Goal: Task Accomplishment & Management: Manage account settings

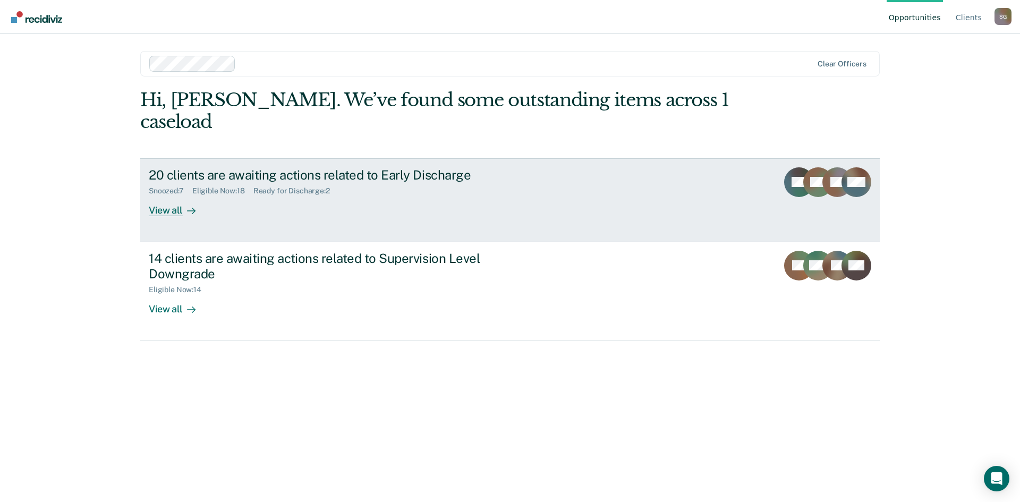
click at [176, 196] on div "View all" at bounding box center [179, 206] width 60 height 21
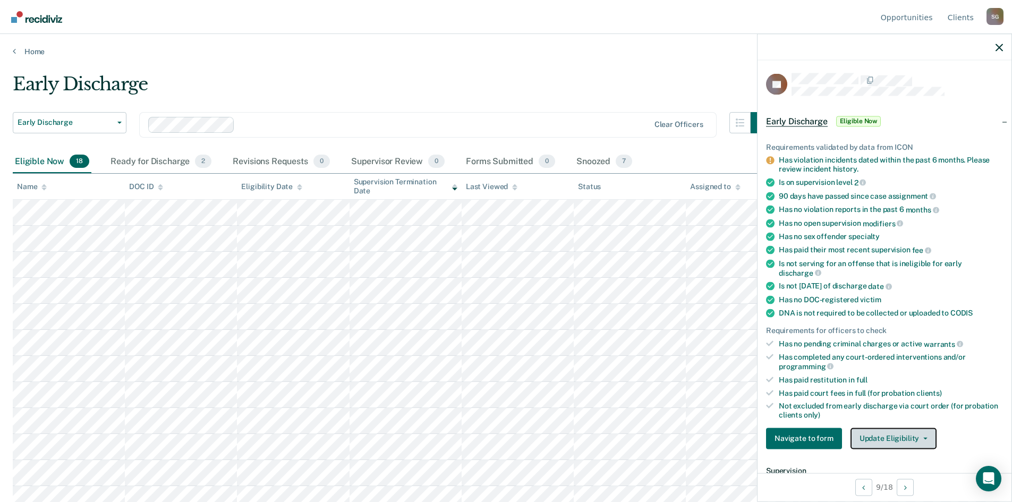
click at [924, 437] on icon "button" at bounding box center [926, 438] width 4 height 2
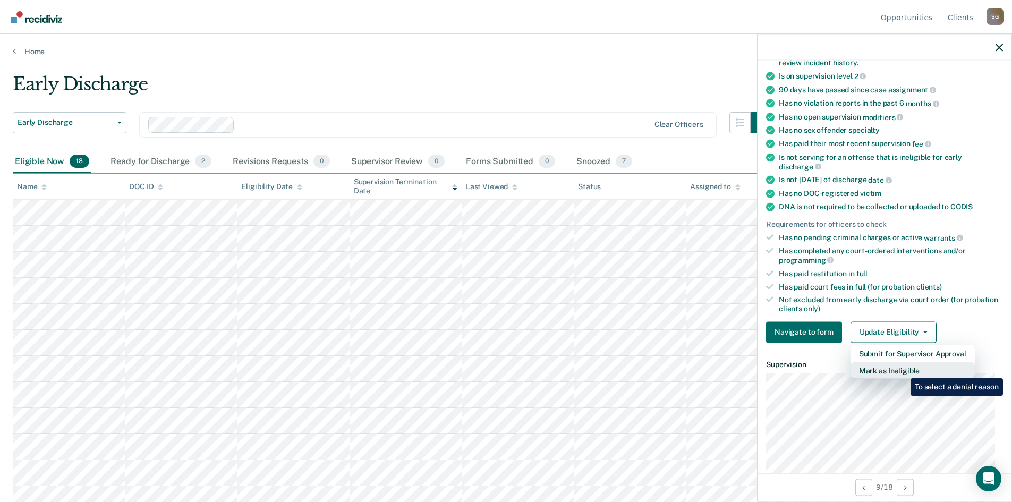
click at [903, 370] on button "Mark as Ineligible" at bounding box center [913, 370] width 124 height 17
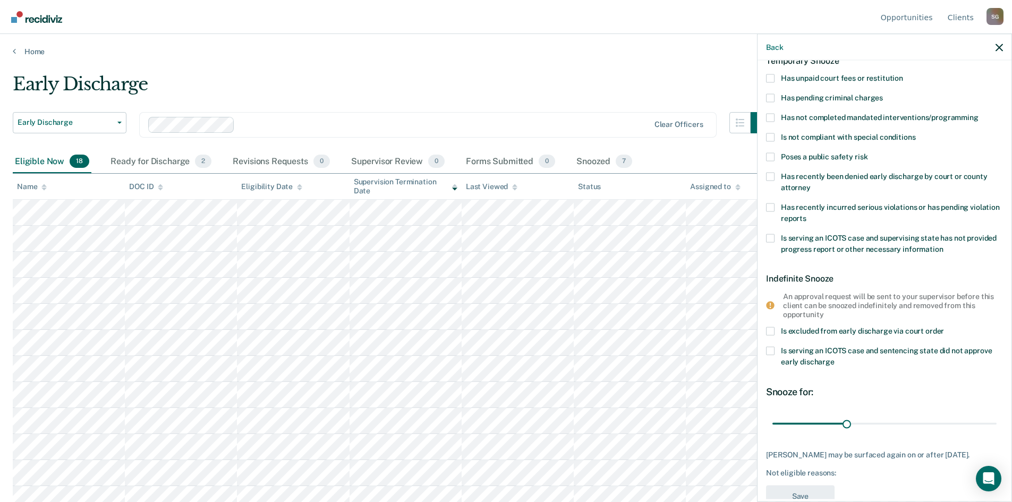
scroll to position [39, 0]
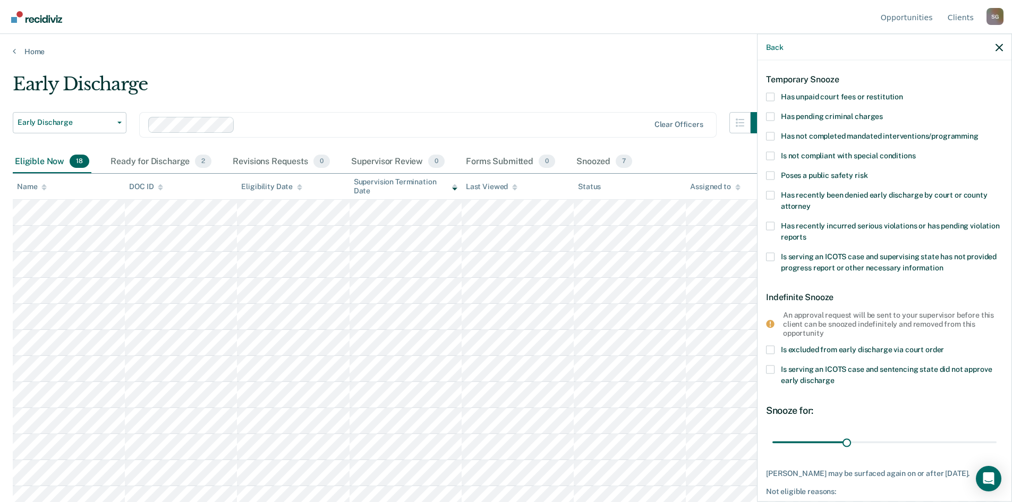
click at [773, 222] on span at bounding box center [770, 226] width 9 height 9
click at [807, 233] on input "Has recently incurred serious violations or has pending violation reports" at bounding box center [807, 233] width 0 height 0
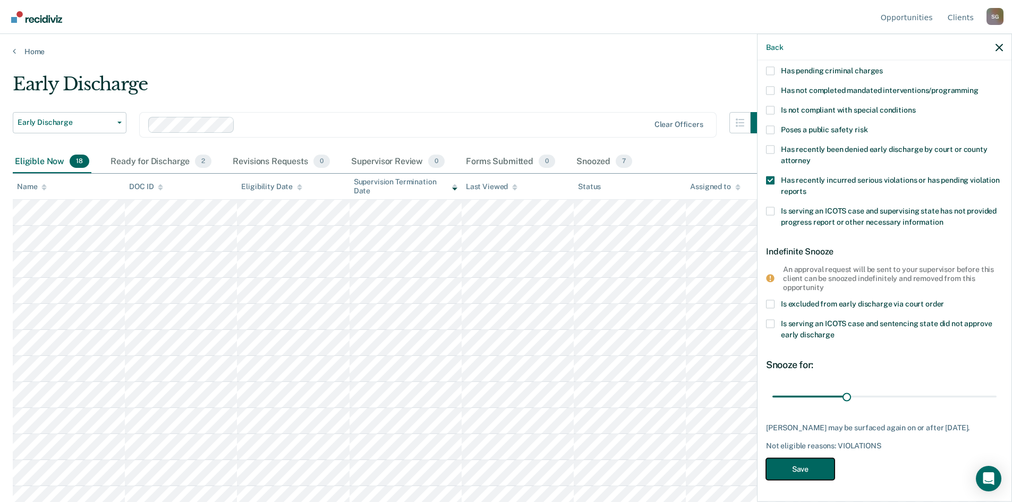
click at [815, 469] on button "Save" at bounding box center [800, 470] width 69 height 22
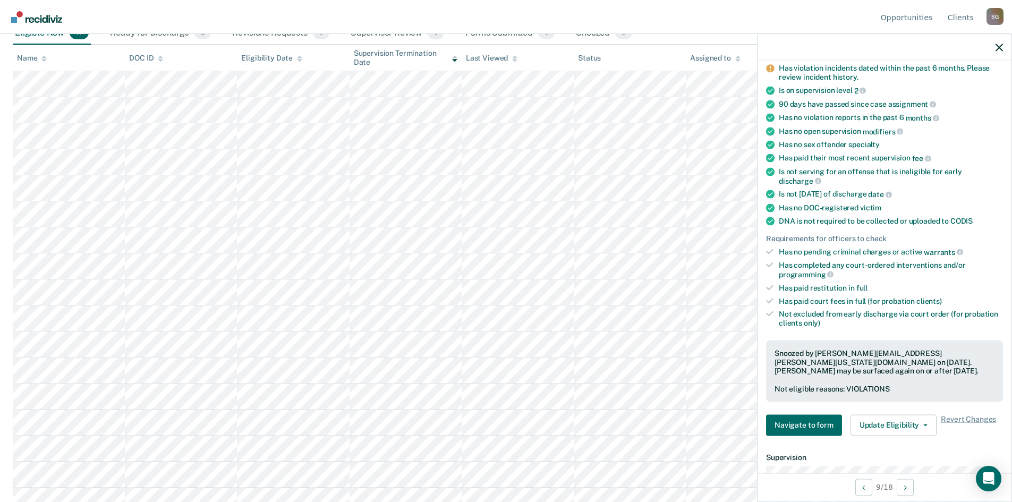
scroll to position [140, 0]
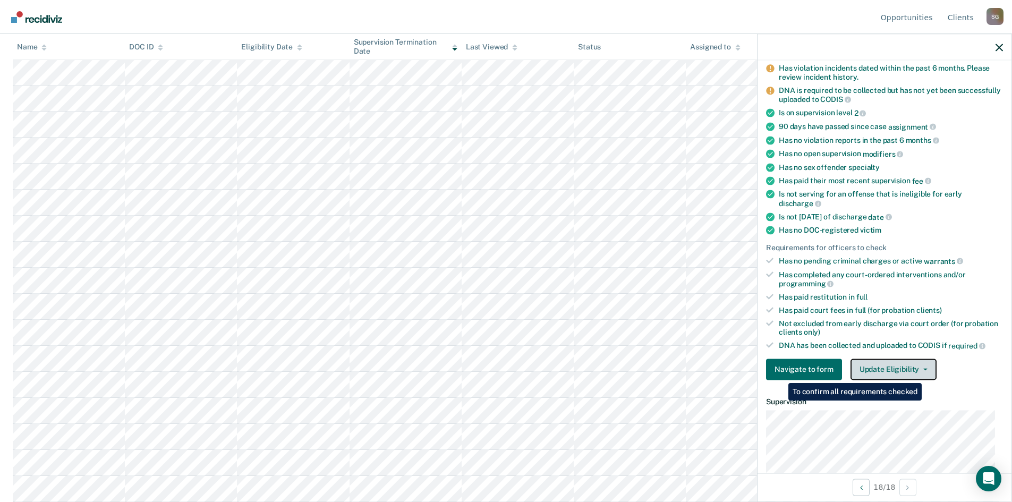
click at [927, 372] on button "Update Eligibility" at bounding box center [894, 369] width 86 height 21
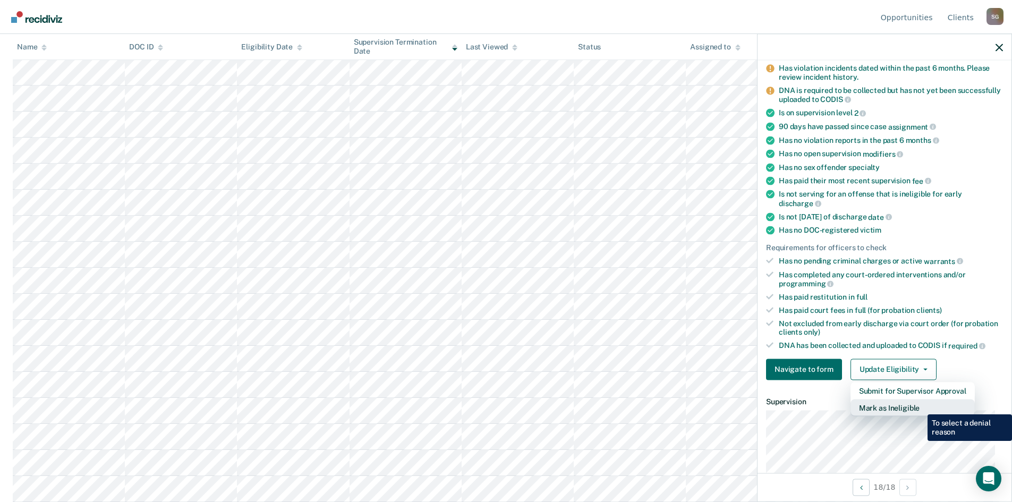
click at [920, 406] on button "Mark as Ineligible" at bounding box center [913, 407] width 124 height 17
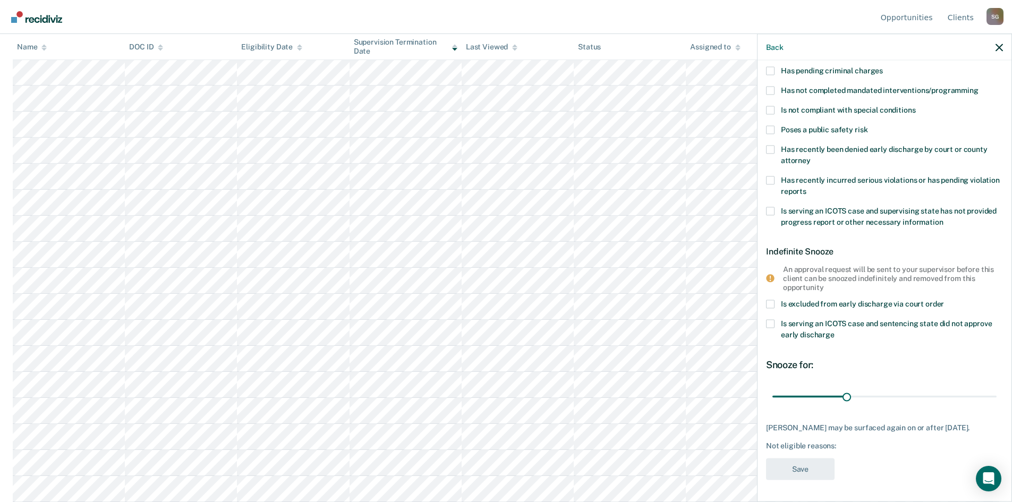
click at [773, 86] on span at bounding box center [770, 90] width 9 height 9
click at [979, 86] on input "Has not completed mandated interventions/programming" at bounding box center [979, 86] width 0 height 0
click at [770, 176] on span at bounding box center [770, 180] width 9 height 9
click at [807, 187] on input "Has recently incurred serious violations or has pending violation reports" at bounding box center [807, 187] width 0 height 0
click at [813, 471] on button "Save" at bounding box center [800, 470] width 69 height 22
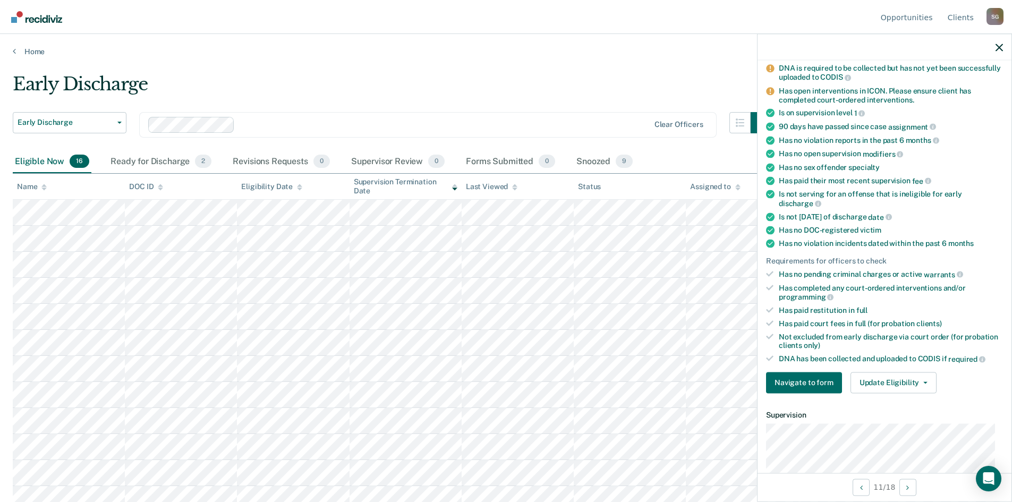
scroll to position [70, 0]
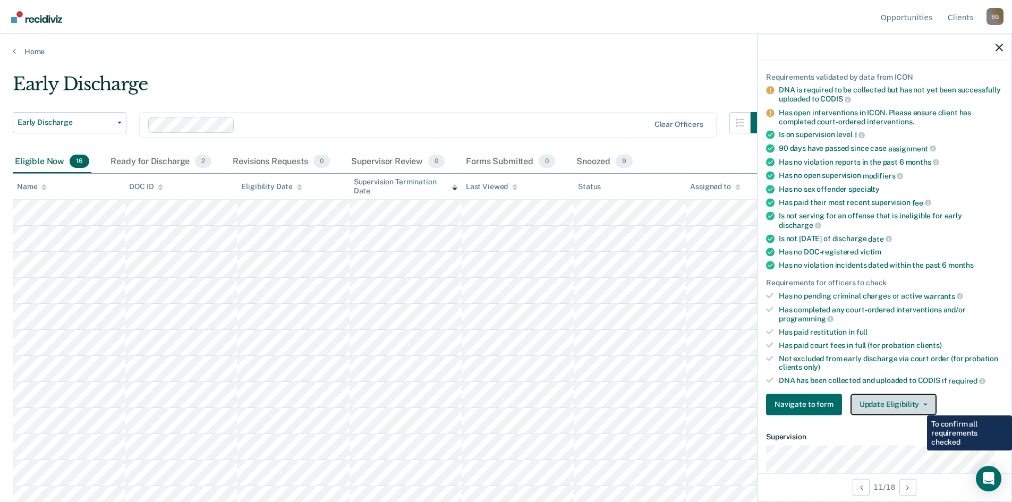
click at [919, 404] on span "button" at bounding box center [923, 404] width 9 height 2
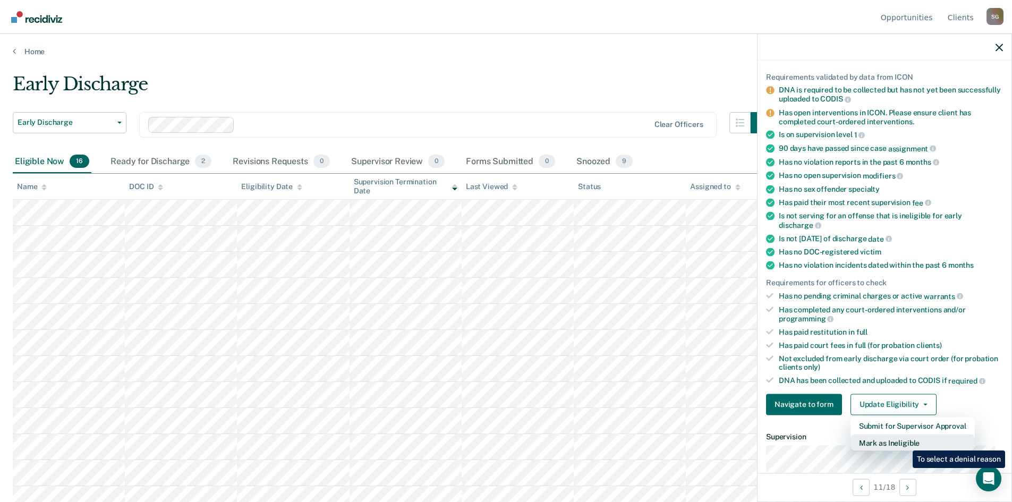
click at [905, 443] on button "Mark as Ineligible" at bounding box center [913, 442] width 124 height 17
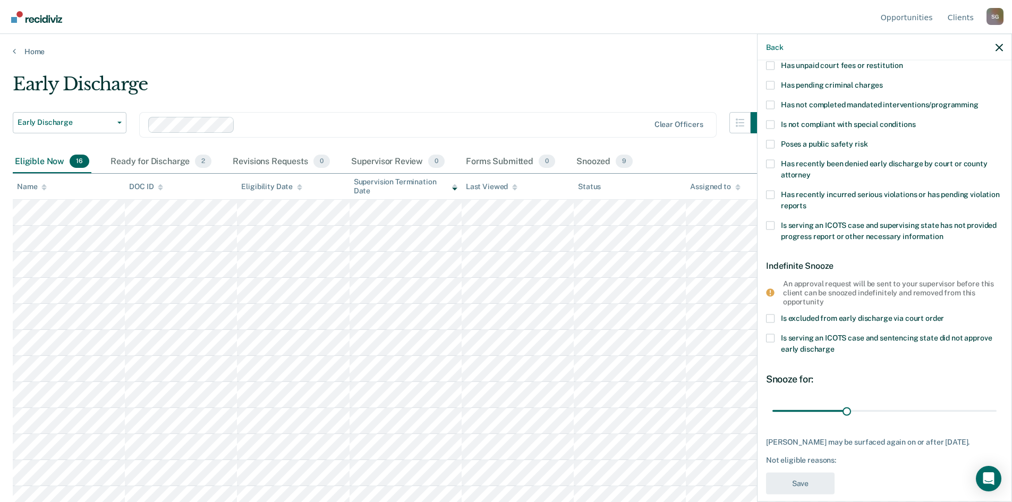
click at [767, 103] on span at bounding box center [770, 104] width 9 height 9
click at [979, 100] on input "Has not completed mandated interventions/programming" at bounding box center [979, 100] width 0 height 0
click at [824, 495] on button "Save" at bounding box center [800, 484] width 69 height 22
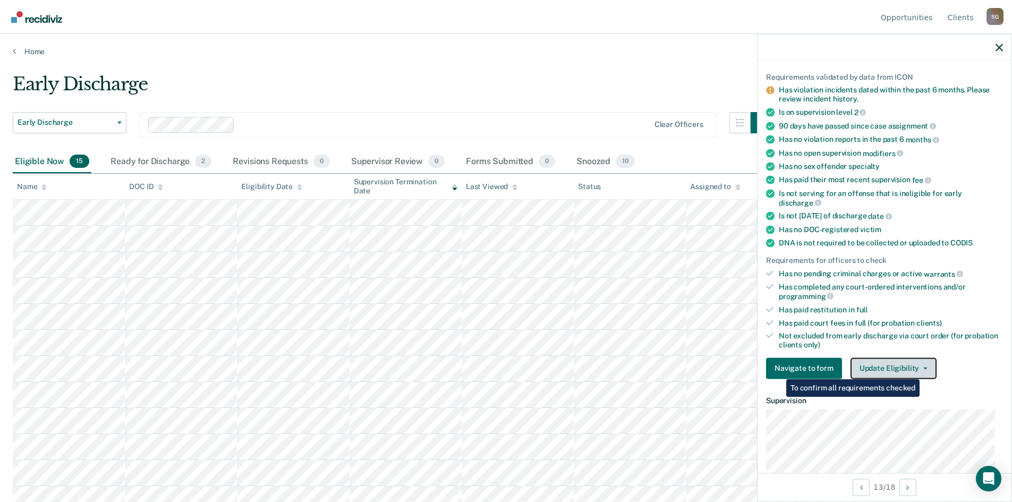
click at [926, 363] on button "Update Eligibility" at bounding box center [894, 368] width 86 height 21
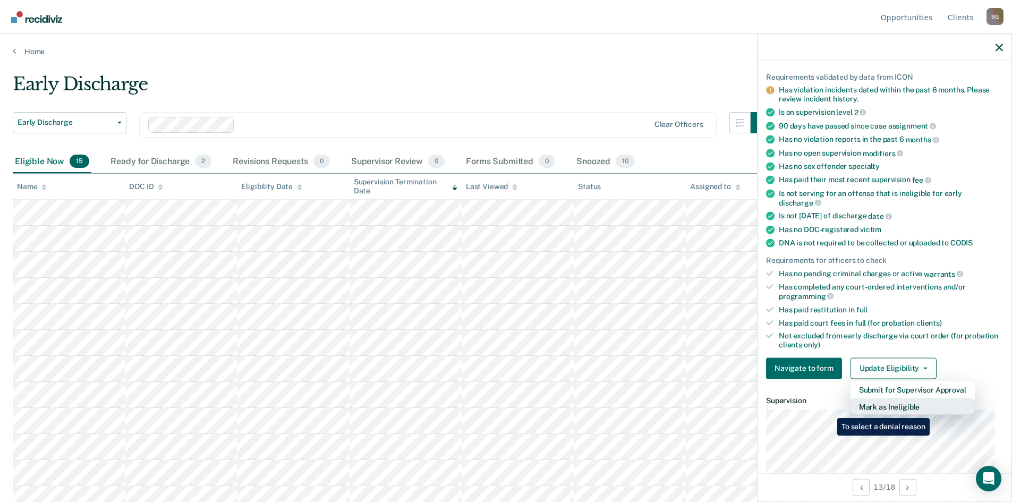
click at [932, 410] on button "Mark as Ineligible" at bounding box center [913, 406] width 124 height 17
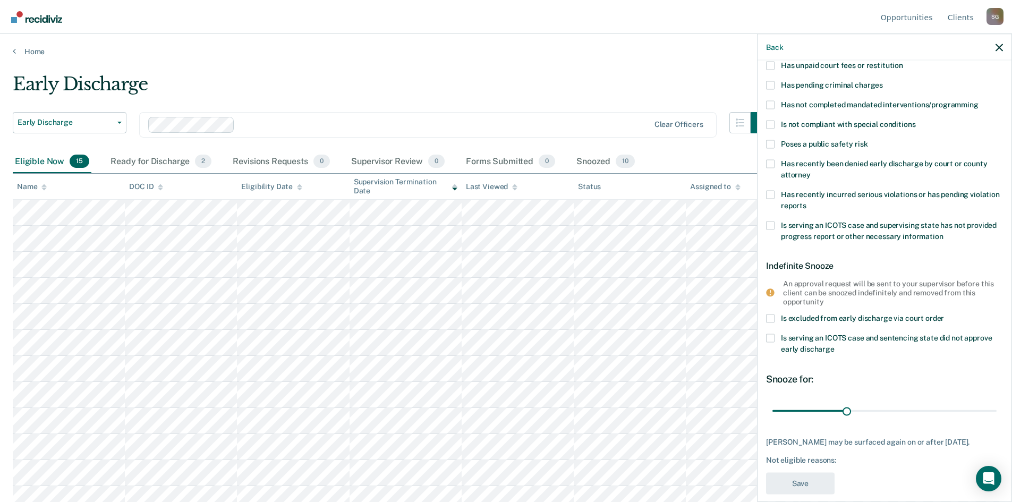
click at [772, 190] on span at bounding box center [770, 194] width 9 height 9
click at [807, 201] on input "Has recently incurred serious violations or has pending violation reports" at bounding box center [807, 201] width 0 height 0
click at [807, 483] on button "Save" at bounding box center [800, 484] width 69 height 22
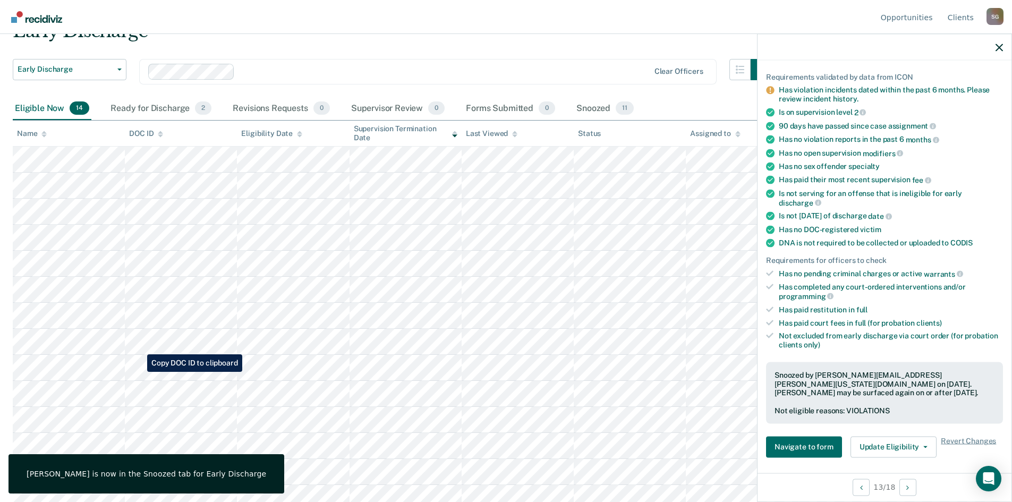
scroll to position [62, 0]
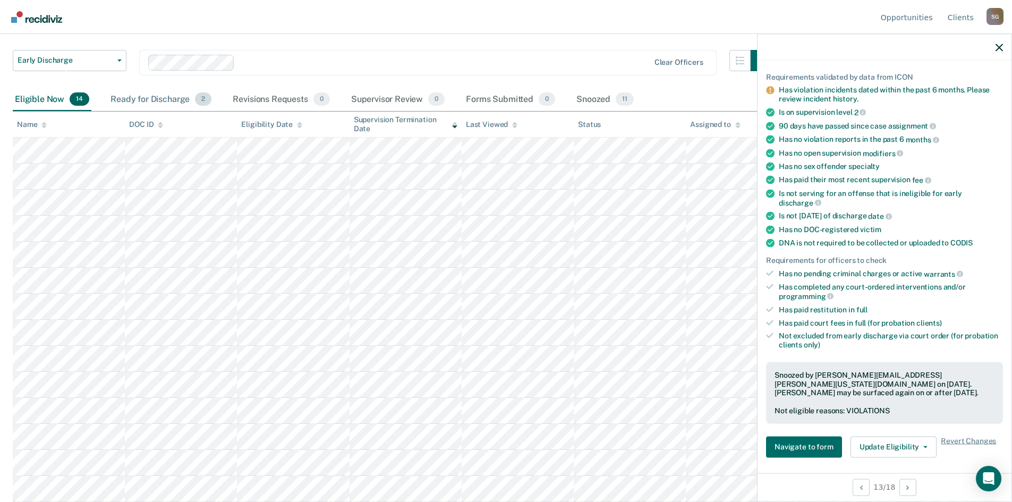
click at [122, 97] on div "Ready for Discharge 2" at bounding box center [160, 99] width 105 height 23
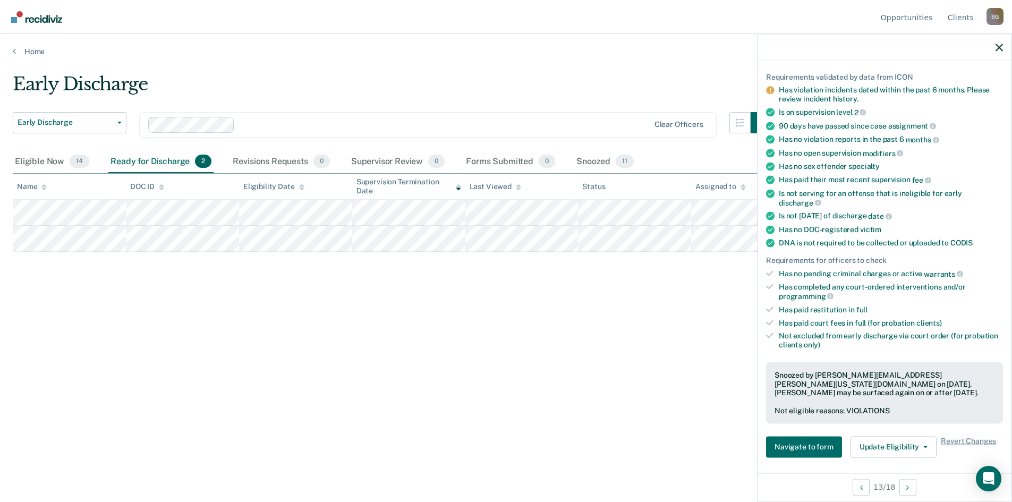
scroll to position [0, 0]
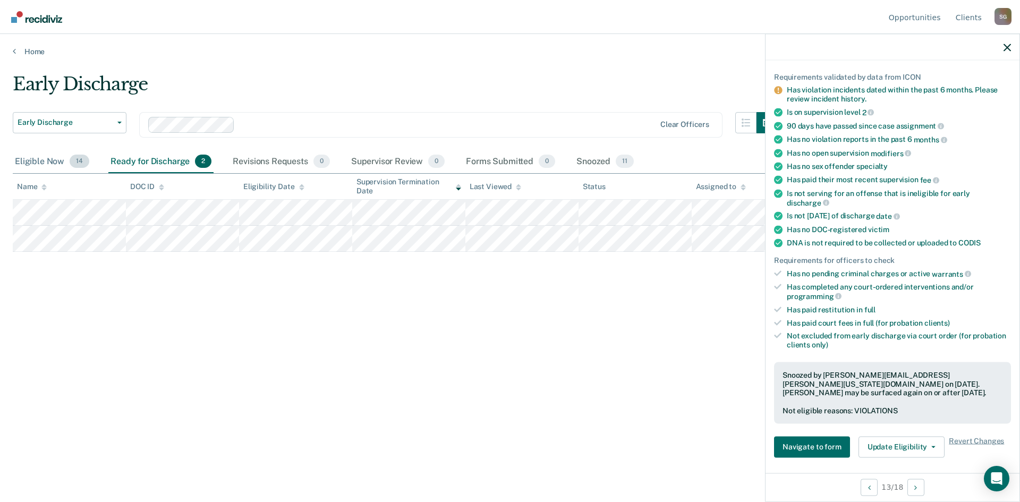
click at [39, 162] on div "Eligible Now 14" at bounding box center [52, 161] width 79 height 23
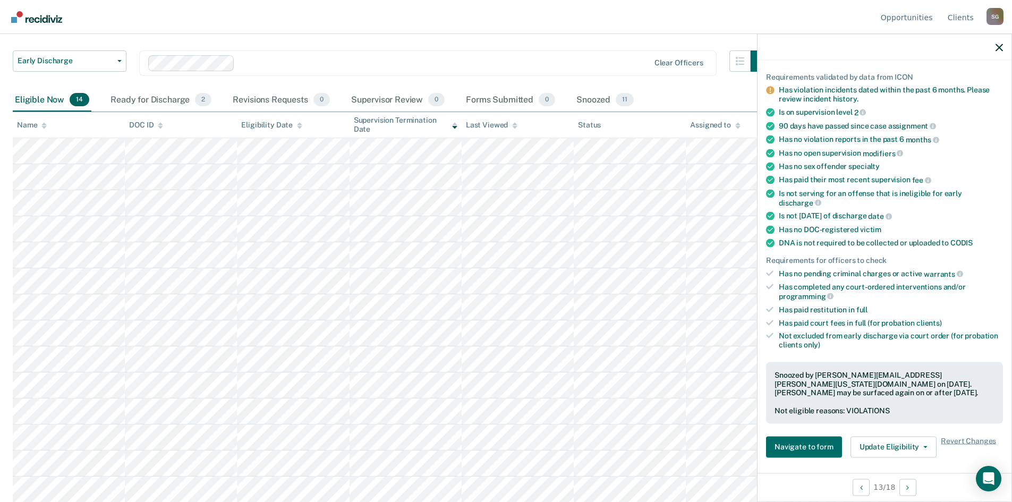
scroll to position [62, 0]
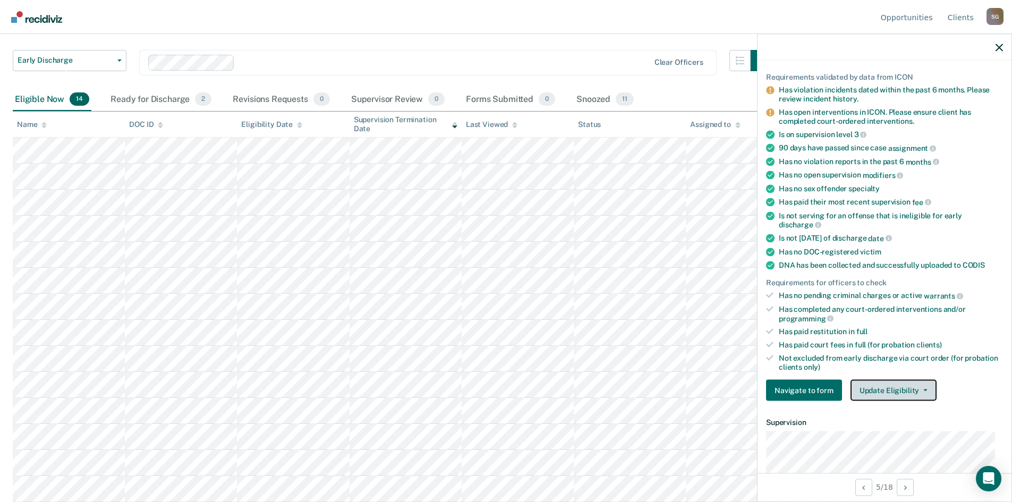
click at [924, 389] on icon "button" at bounding box center [926, 390] width 4 height 2
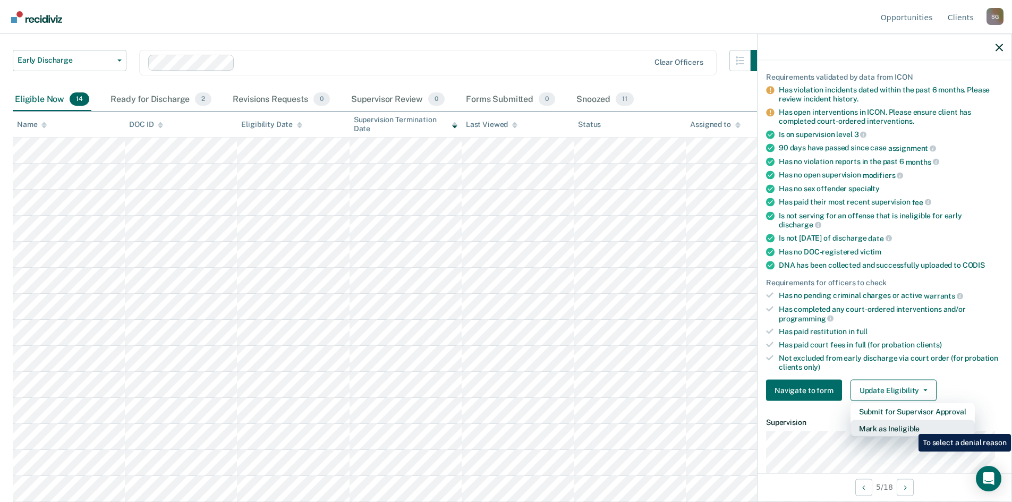
click at [911, 426] on button "Mark as Ineligible" at bounding box center [913, 428] width 124 height 17
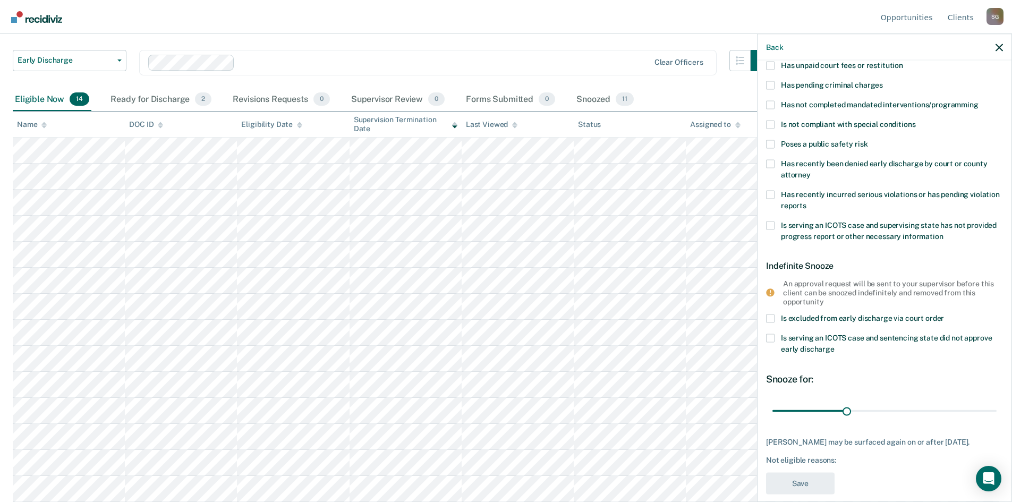
click at [773, 105] on span at bounding box center [770, 104] width 9 height 9
click at [979, 100] on input "Has not completed mandated interventions/programming" at bounding box center [979, 100] width 0 height 0
click at [773, 192] on span at bounding box center [770, 194] width 9 height 9
click at [807, 201] on input "Has recently incurred serious violations or has pending violation reports" at bounding box center [807, 201] width 0 height 0
click at [795, 488] on button "Save" at bounding box center [800, 484] width 69 height 22
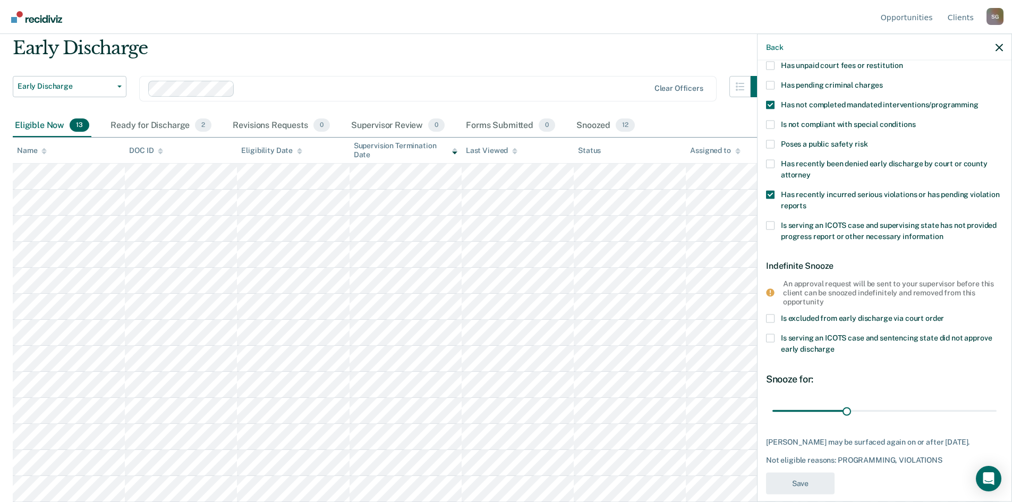
scroll to position [36, 0]
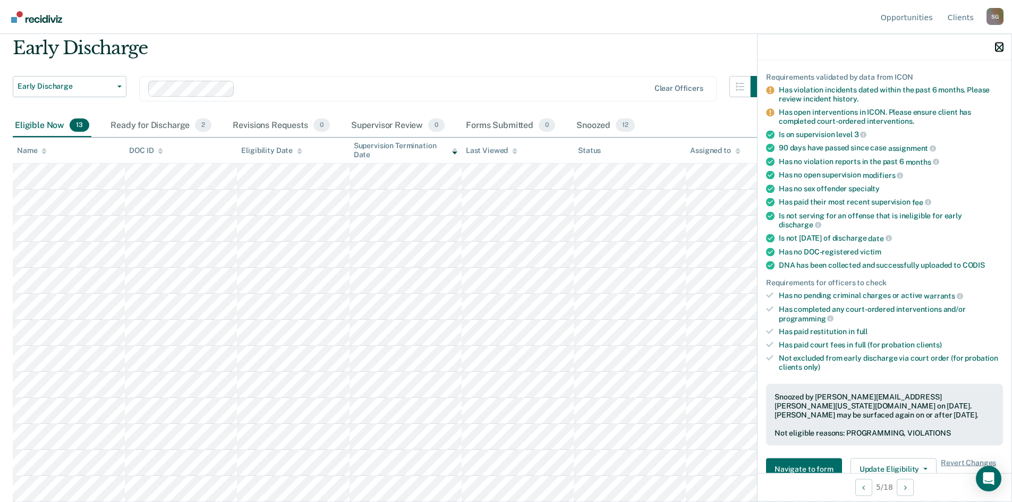
click at [999, 45] on icon "button" at bounding box center [999, 47] width 7 height 7
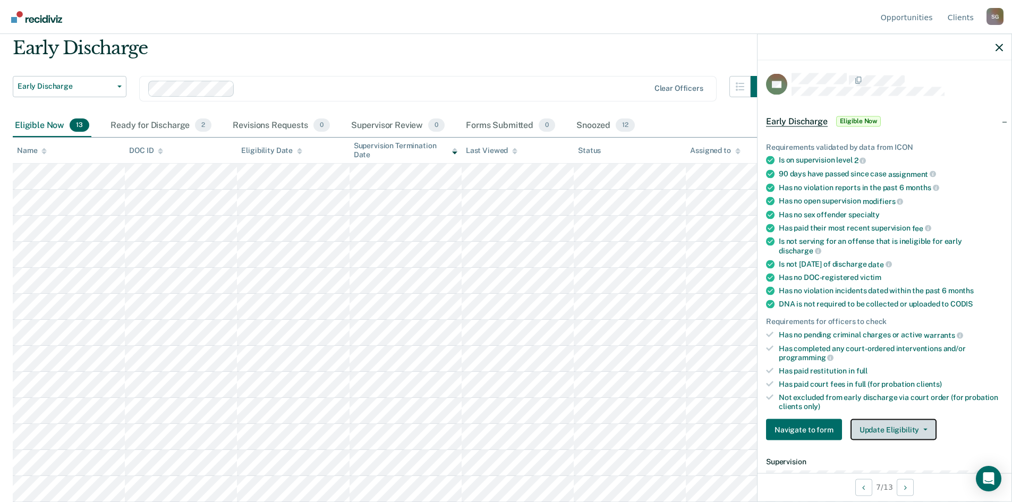
click at [924, 429] on icon "button" at bounding box center [926, 430] width 4 height 2
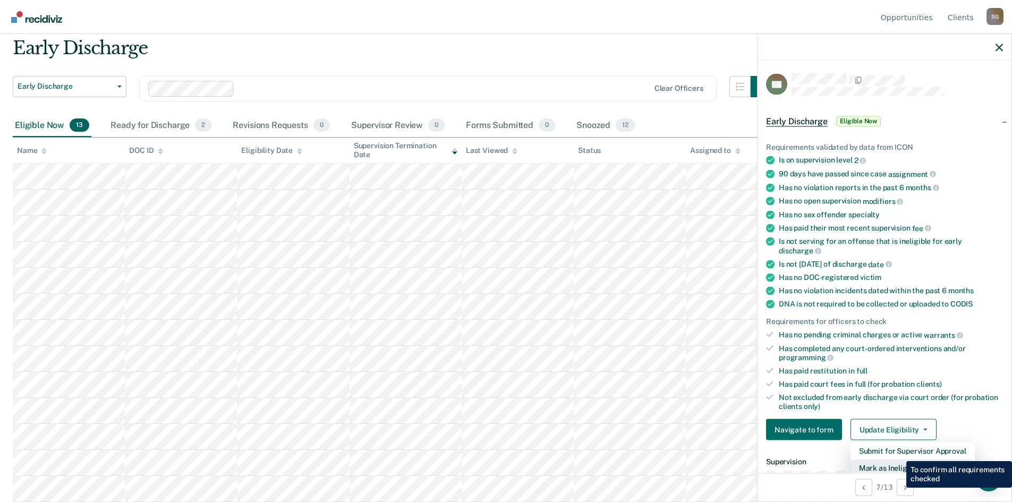
scroll to position [3, 0]
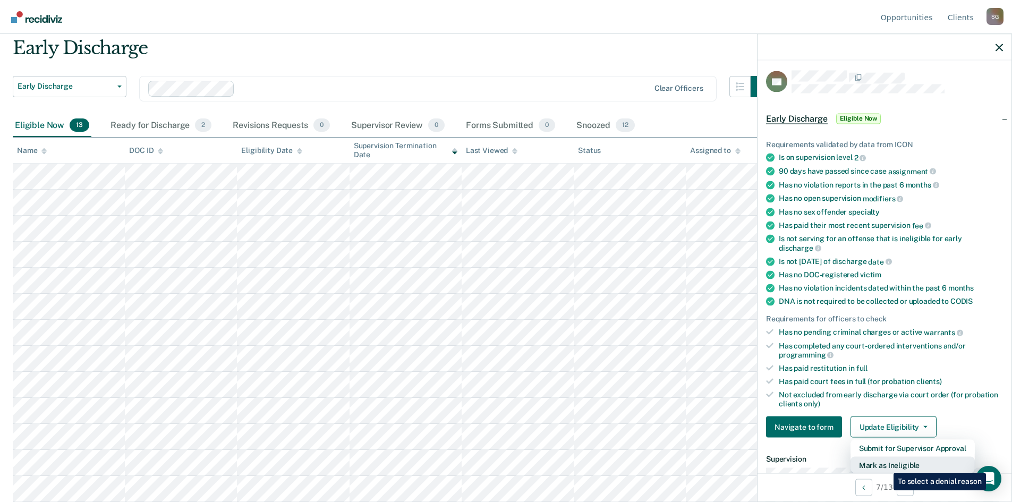
click at [886, 465] on button "Mark as Ineligible" at bounding box center [913, 465] width 124 height 17
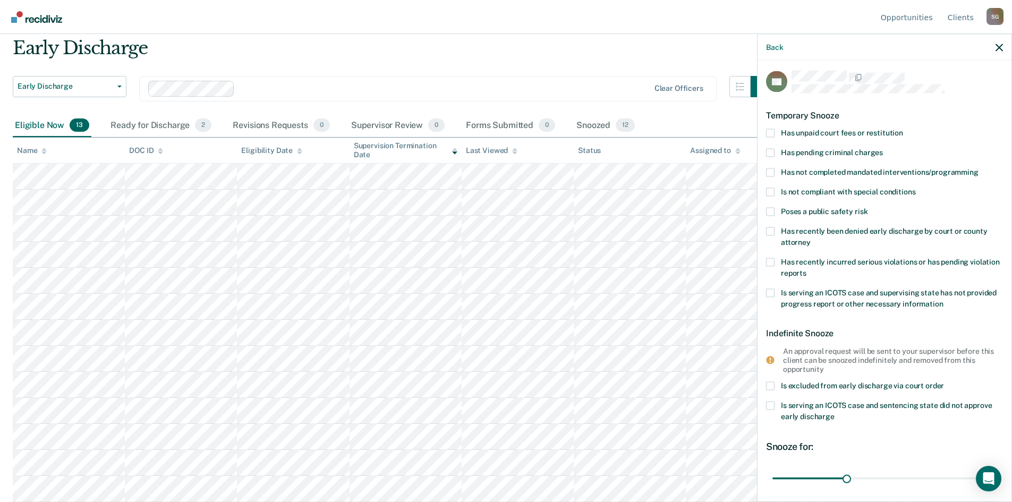
click at [770, 171] on span at bounding box center [770, 172] width 9 height 9
click at [979, 168] on input "Has not completed mandated interventions/programming" at bounding box center [979, 168] width 0 height 0
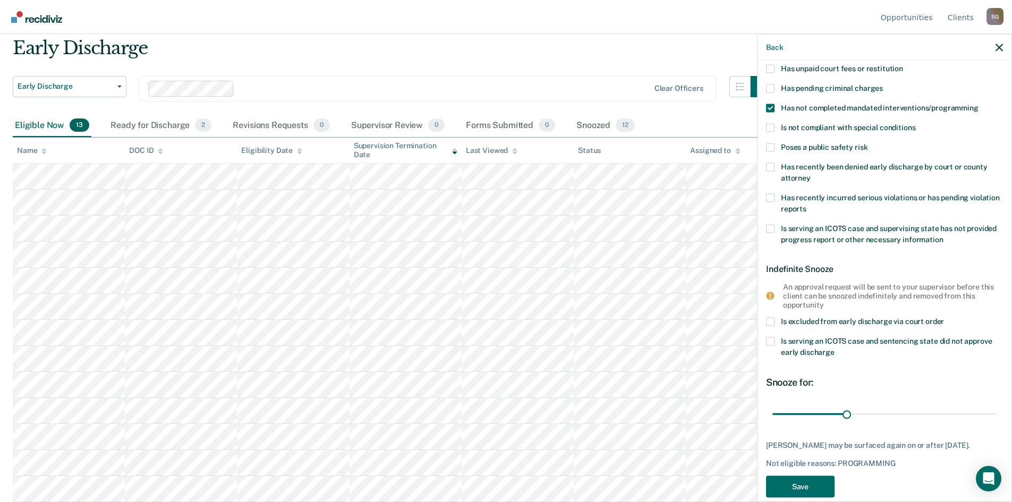
scroll to position [83, 0]
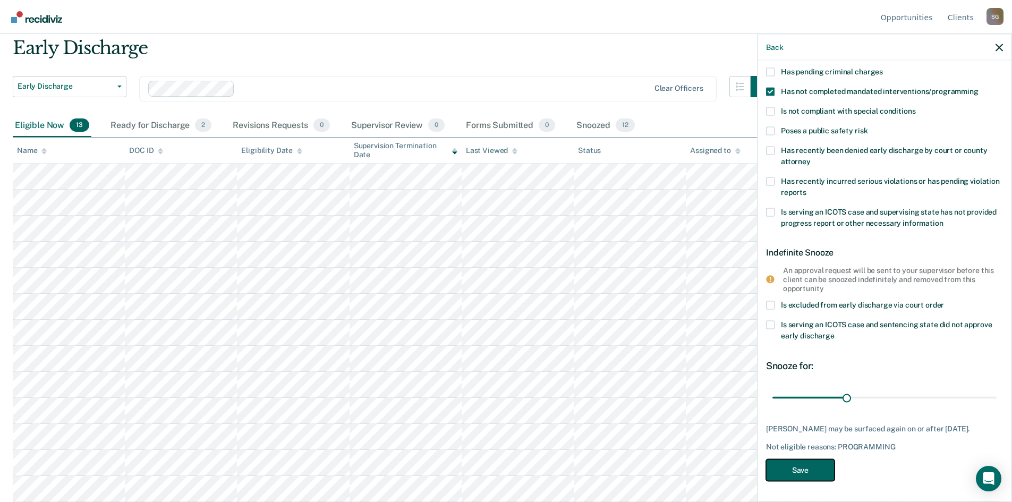
click at [811, 471] on button "Save" at bounding box center [800, 471] width 69 height 22
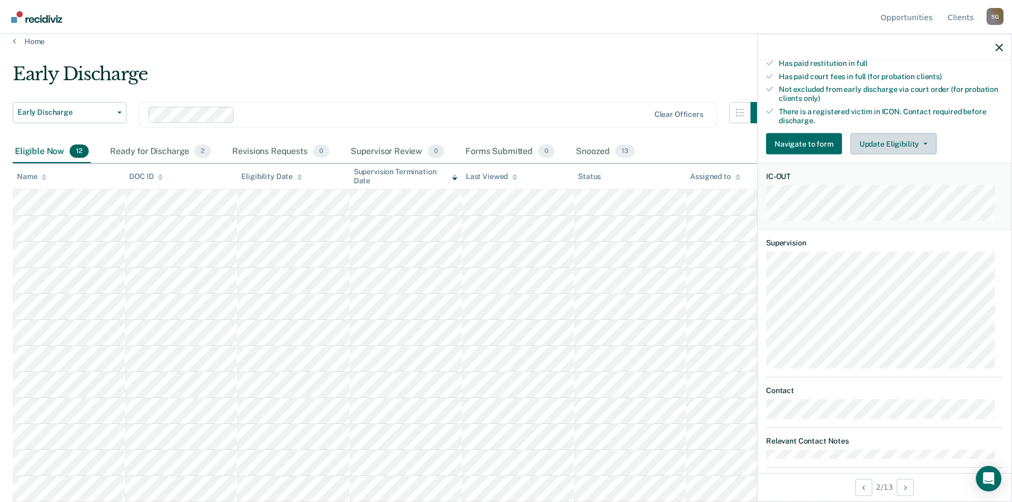
scroll to position [137, 0]
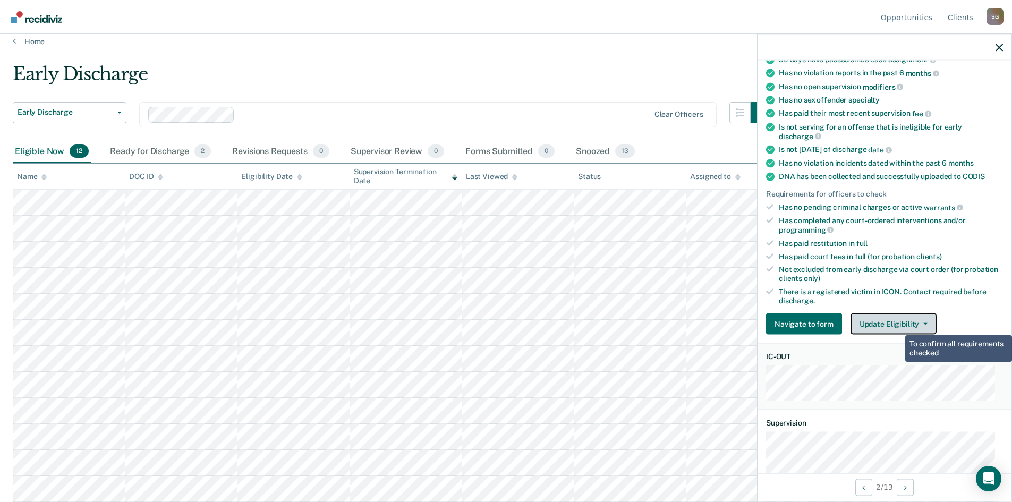
click at [898, 319] on button "Update Eligibility" at bounding box center [894, 324] width 86 height 21
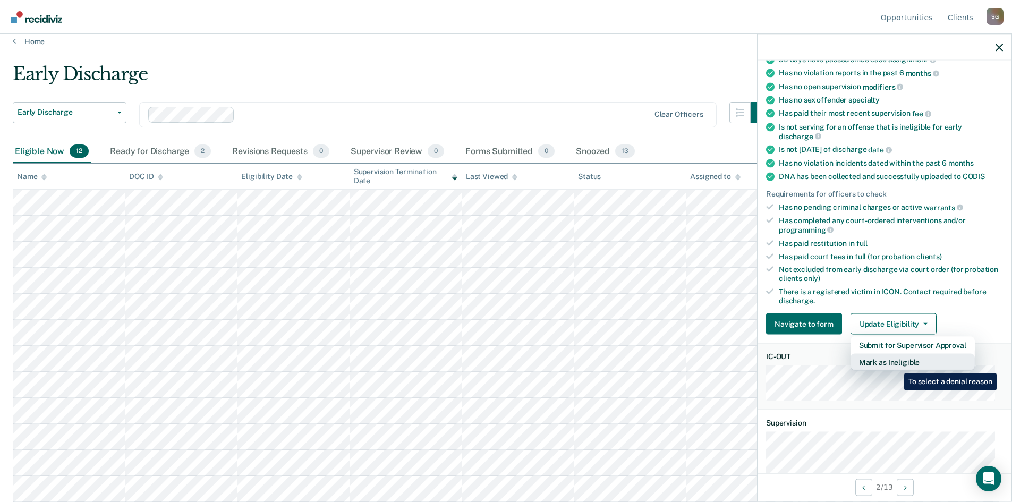
click at [896, 363] on button "Mark as Ineligible" at bounding box center [913, 362] width 124 height 17
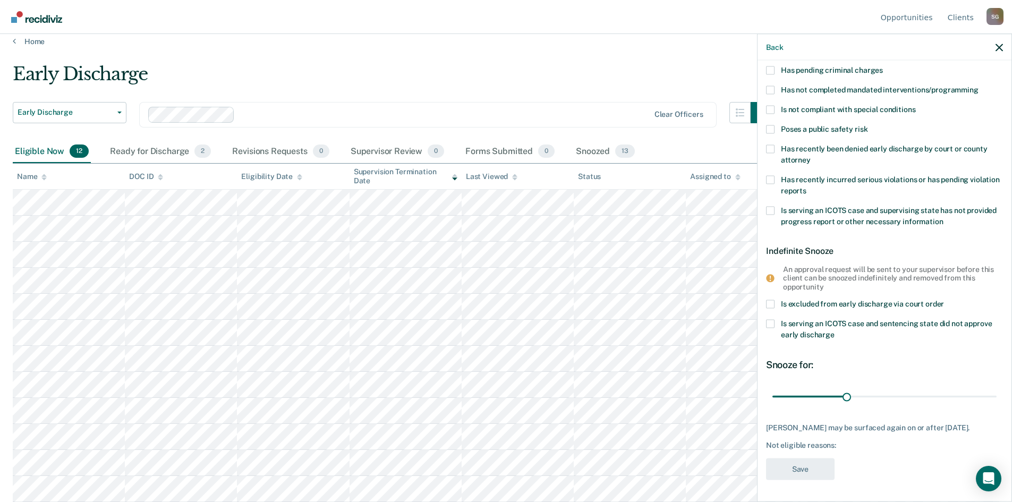
scroll to position [83, 0]
click at [775, 91] on label "Has not completed mandated interventions/programming" at bounding box center [884, 92] width 237 height 11
click at [979, 87] on input "Has not completed mandated interventions/programming" at bounding box center [979, 87] width 0 height 0
click at [813, 472] on button "Save" at bounding box center [800, 471] width 69 height 22
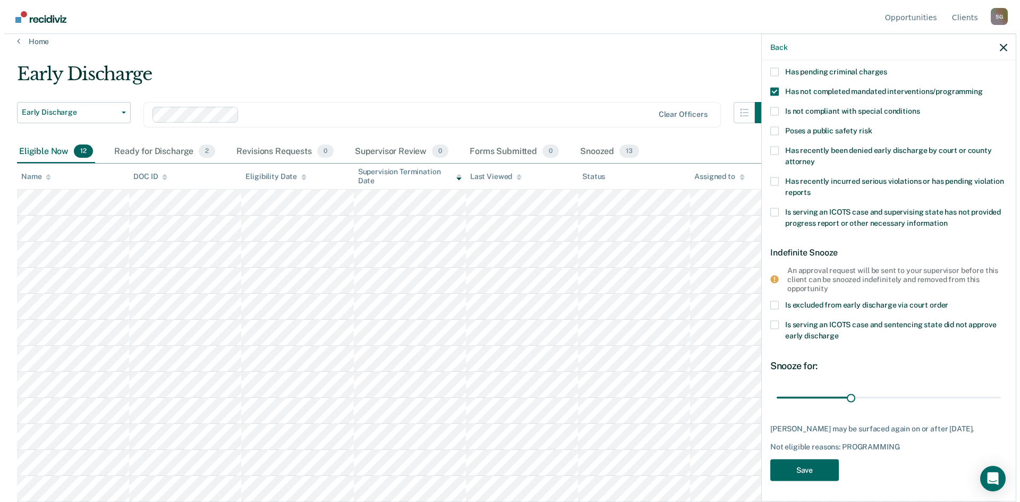
scroll to position [0, 0]
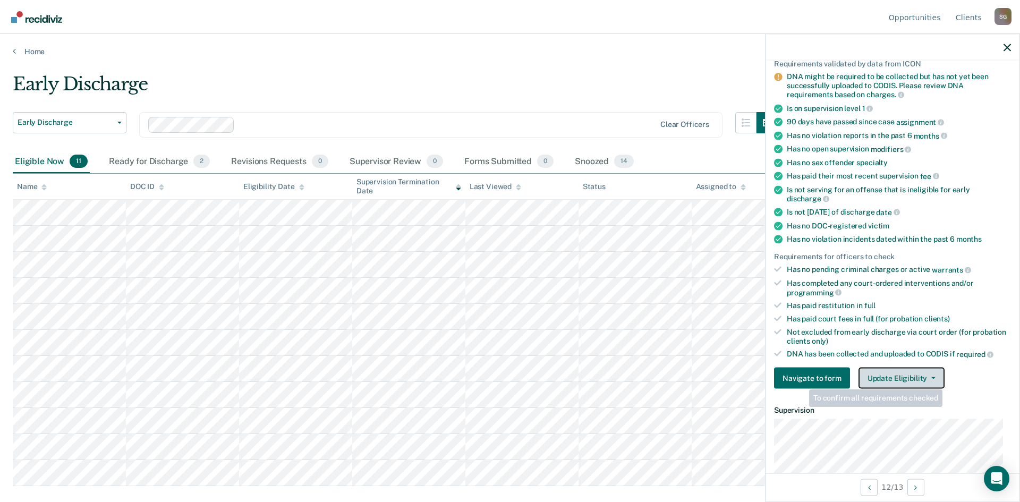
click at [931, 377] on icon "button" at bounding box center [933, 378] width 4 height 2
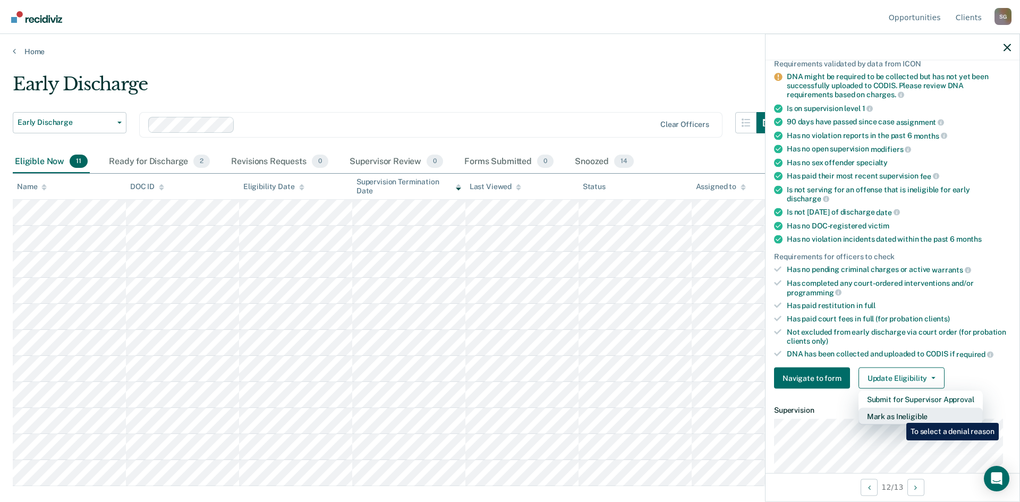
click at [899, 415] on button "Mark as Ineligible" at bounding box center [921, 416] width 124 height 17
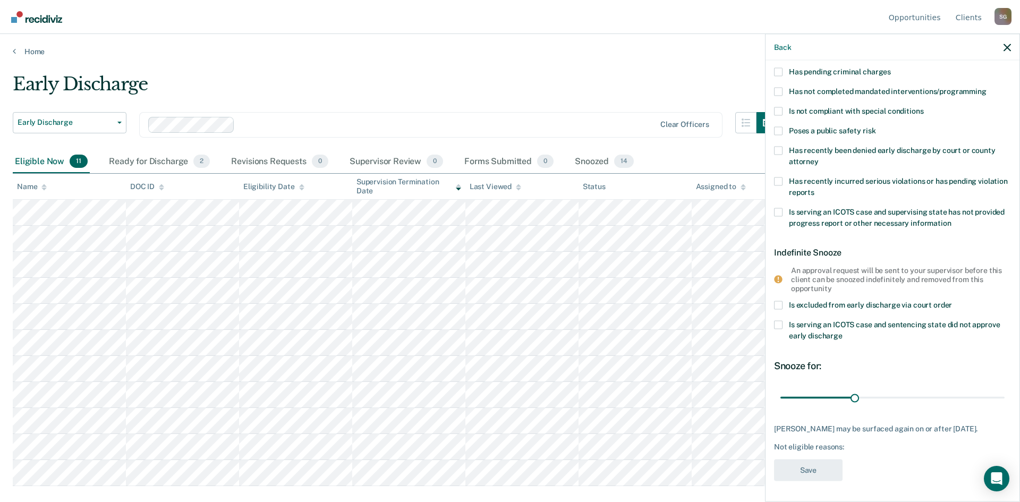
click at [783, 87] on label "Has not completed mandated interventions/programming" at bounding box center [892, 92] width 237 height 11
click at [987, 87] on input "Has not completed mandated interventions/programming" at bounding box center [987, 87] width 0 height 0
click at [798, 472] on button "Save" at bounding box center [808, 471] width 69 height 22
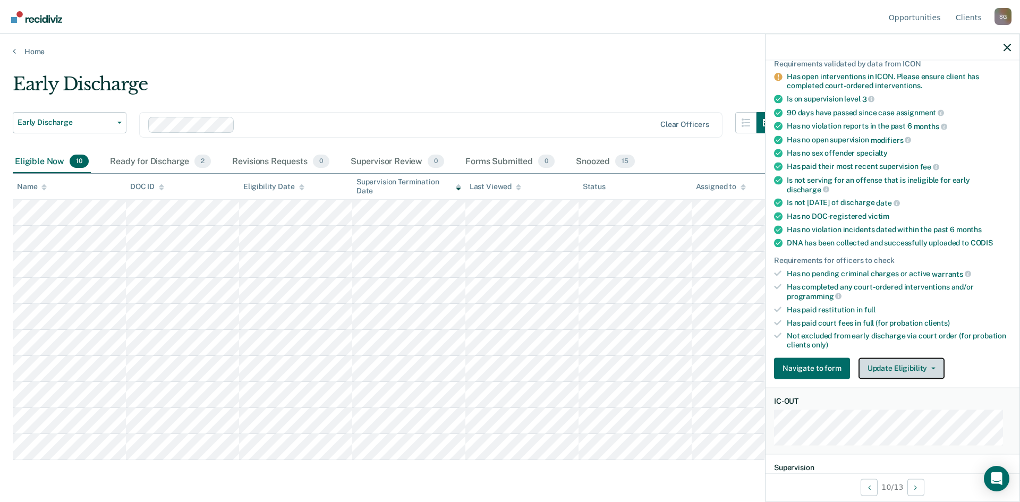
click at [927, 368] on span "button" at bounding box center [931, 368] width 9 height 2
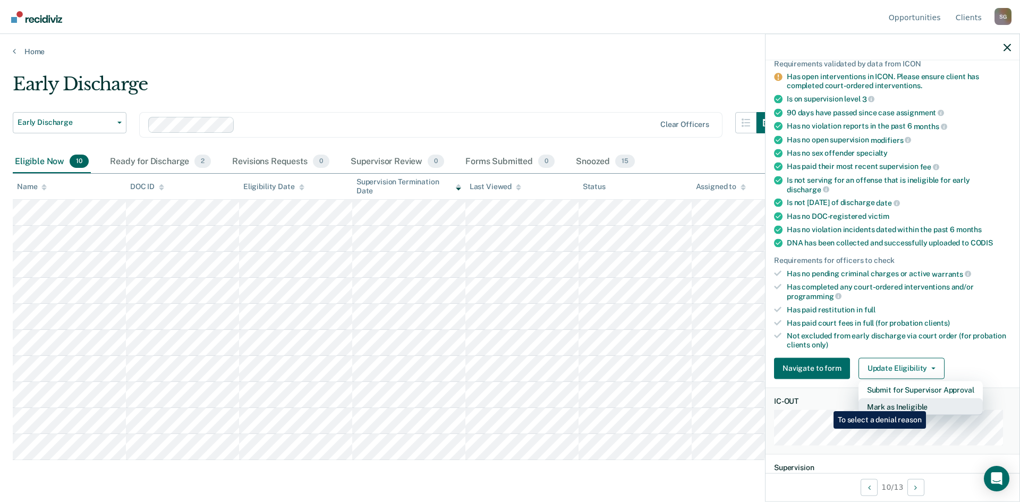
click at [928, 403] on button "Mark as Ineligible" at bounding box center [921, 406] width 124 height 17
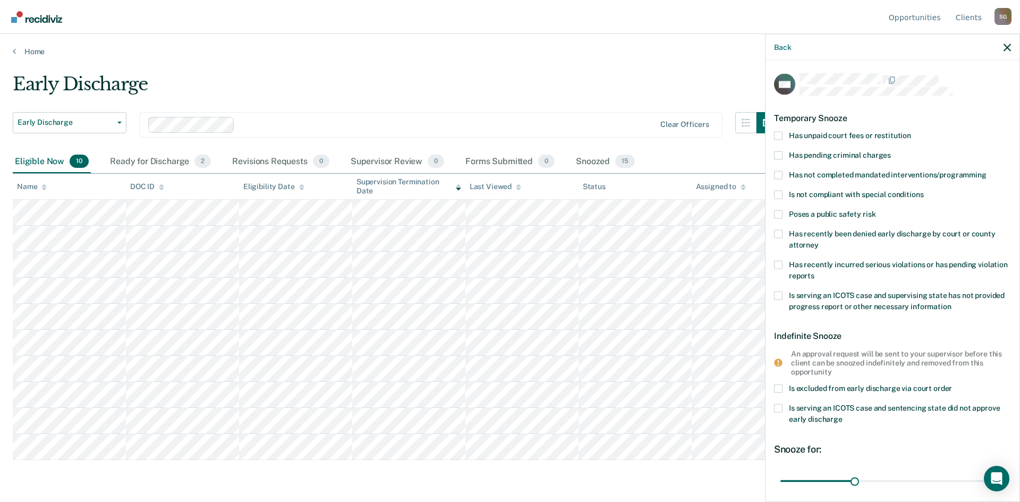
click at [774, 134] on div "AM Temporary Snooze Has unpaid court fees or restitution Has pending criminal c…" at bounding box center [893, 280] width 254 height 439
click at [783, 134] on label "Has unpaid court fees or restitution" at bounding box center [892, 136] width 237 height 11
click at [911, 131] on input "Has unpaid court fees or restitution" at bounding box center [911, 131] width 0 height 0
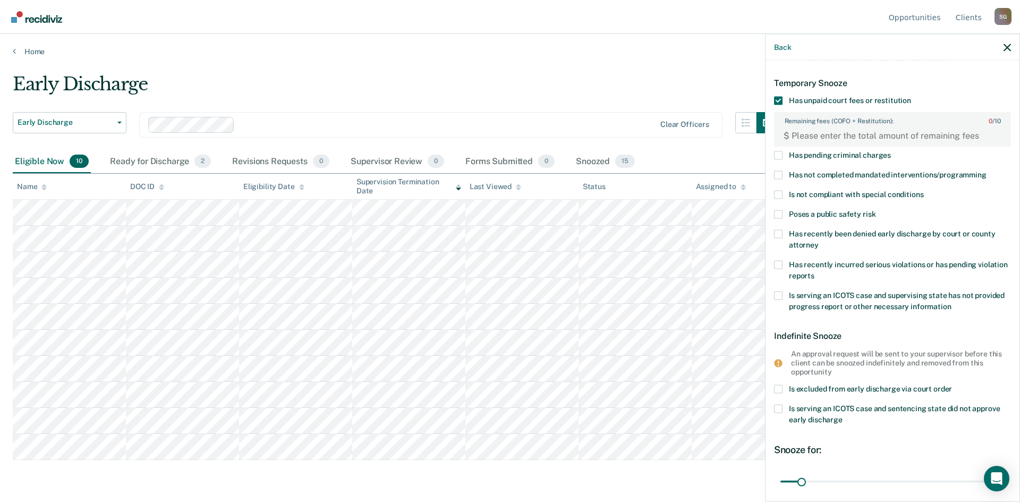
scroll to position [53, 0]
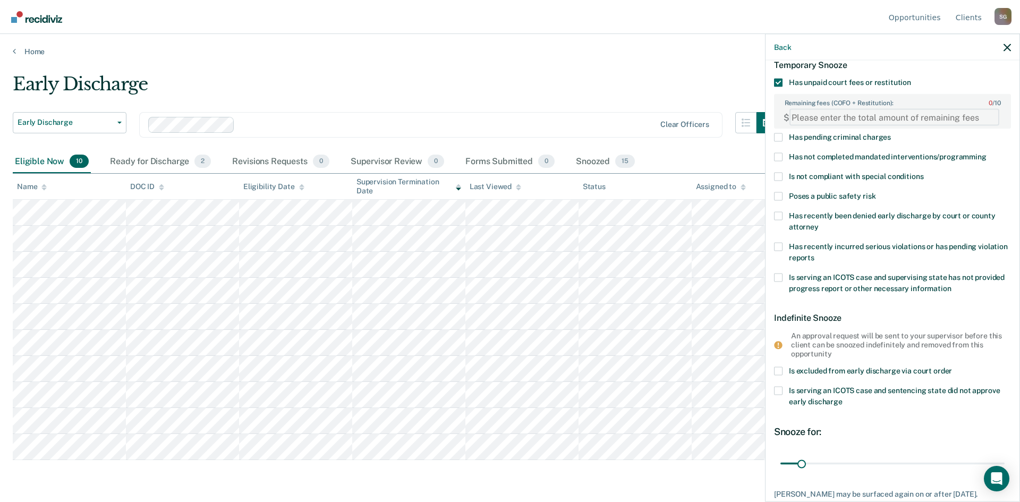
click at [922, 116] on FEESReasonInput "Remaining fees (COFO + Restitution): 0 / 10" at bounding box center [895, 117] width 210 height 17
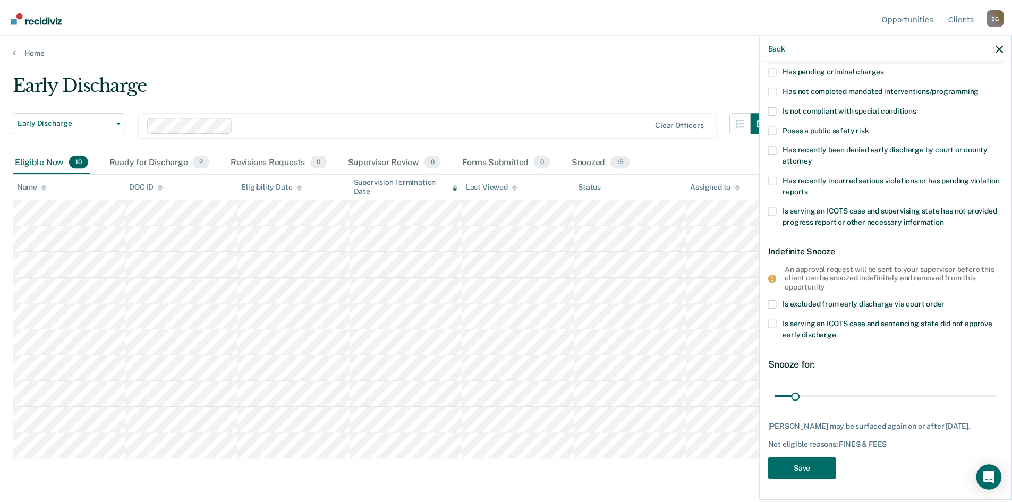
scroll to position [128, 0]
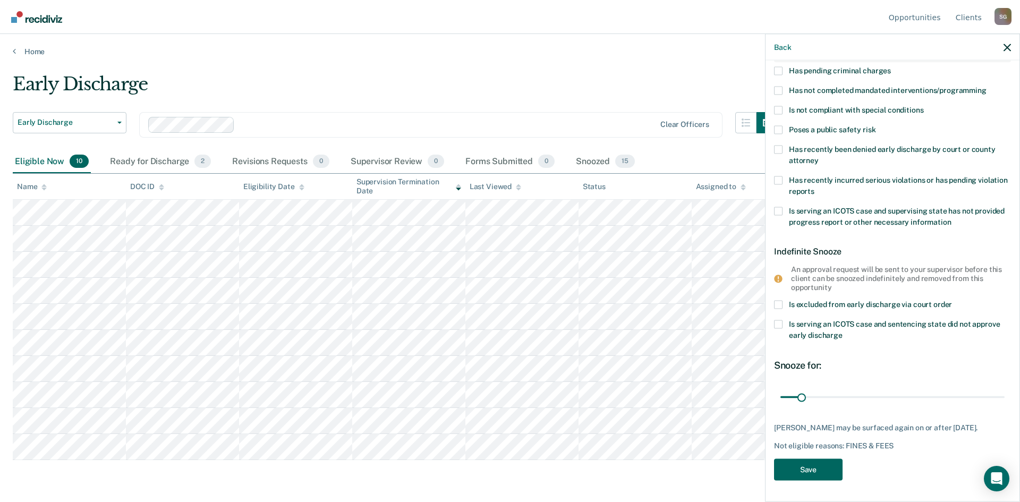
type FEESReasonInput "4301.30"
click at [827, 473] on button "Save" at bounding box center [808, 470] width 69 height 22
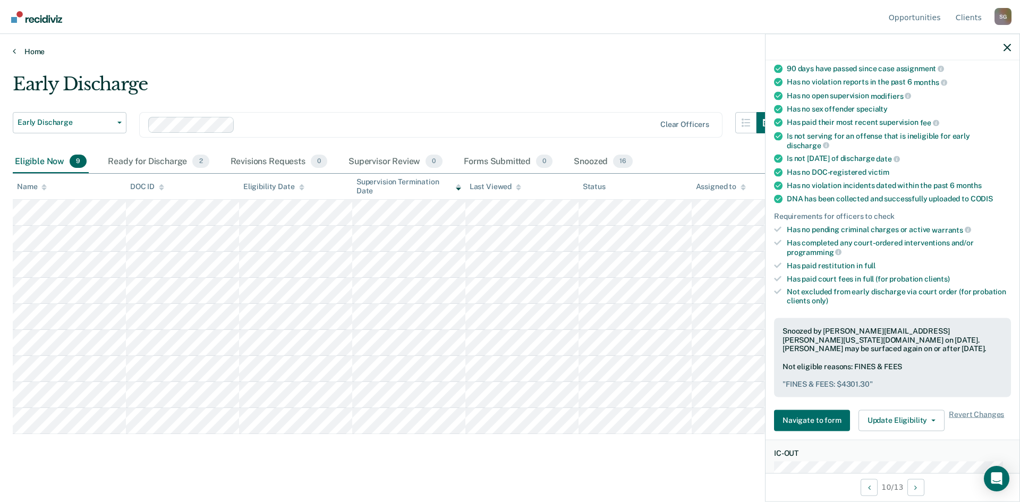
click at [29, 53] on link "Home" at bounding box center [510, 52] width 995 height 10
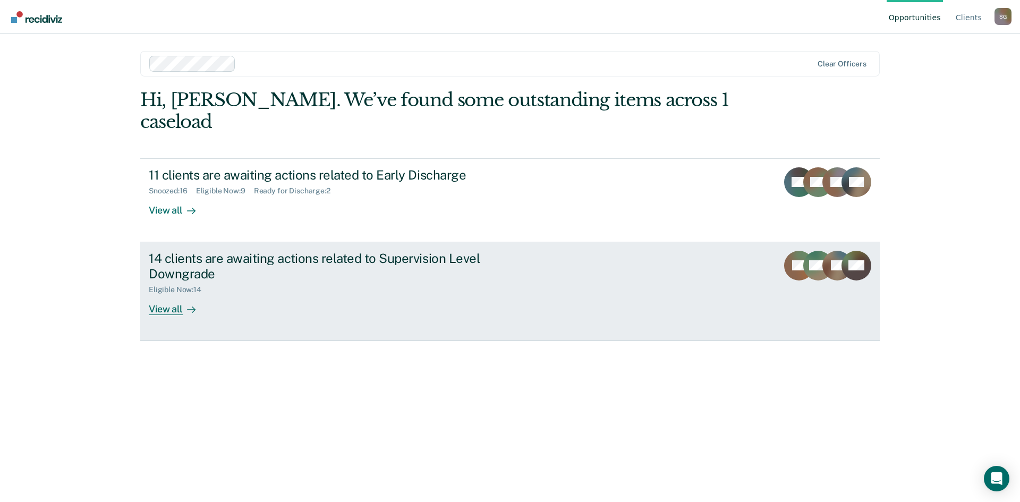
click at [195, 294] on div "View all" at bounding box center [179, 304] width 60 height 21
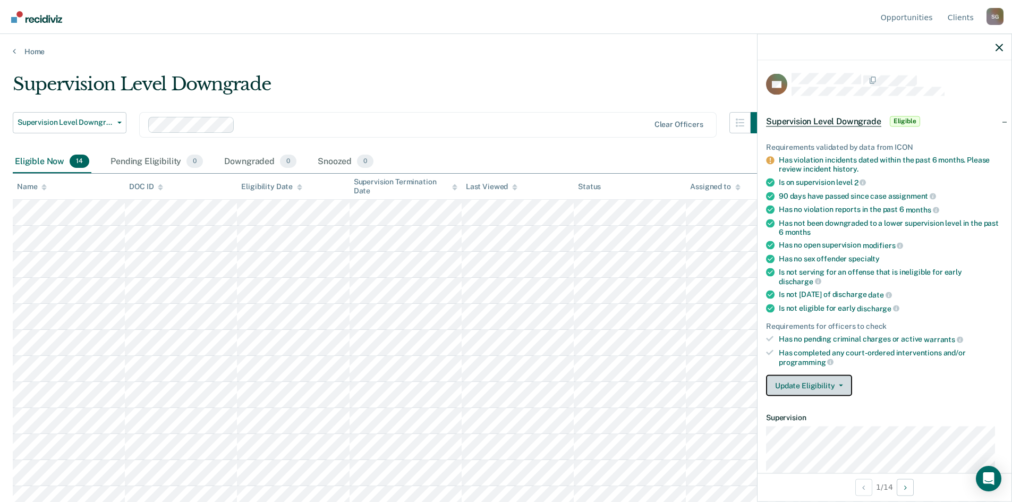
click at [841, 386] on button "Update Eligibility" at bounding box center [809, 385] width 86 height 21
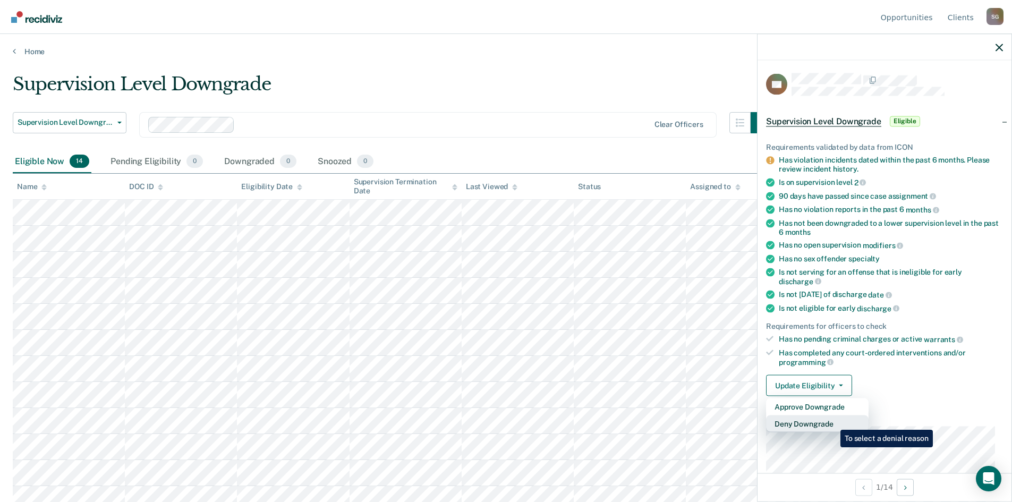
click at [833, 422] on button "Deny Downgrade" at bounding box center [817, 424] width 103 height 17
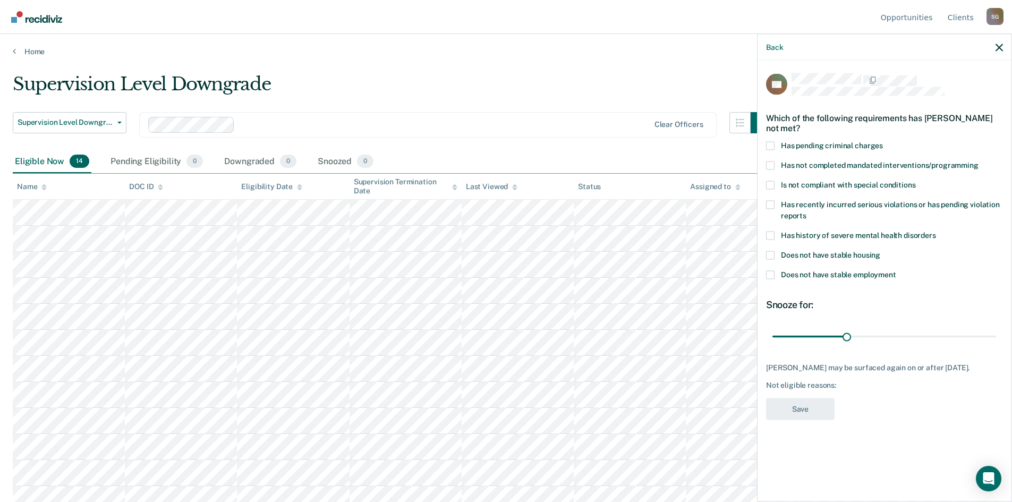
click at [770, 187] on span at bounding box center [770, 185] width 9 height 9
click at [916, 181] on input "Is not compliant with special conditions" at bounding box center [916, 181] width 0 height 0
click at [769, 273] on span at bounding box center [770, 274] width 9 height 9
click at [896, 270] on input "Does not have stable employment" at bounding box center [896, 270] width 0 height 0
click at [799, 417] on button "Save" at bounding box center [800, 409] width 69 height 22
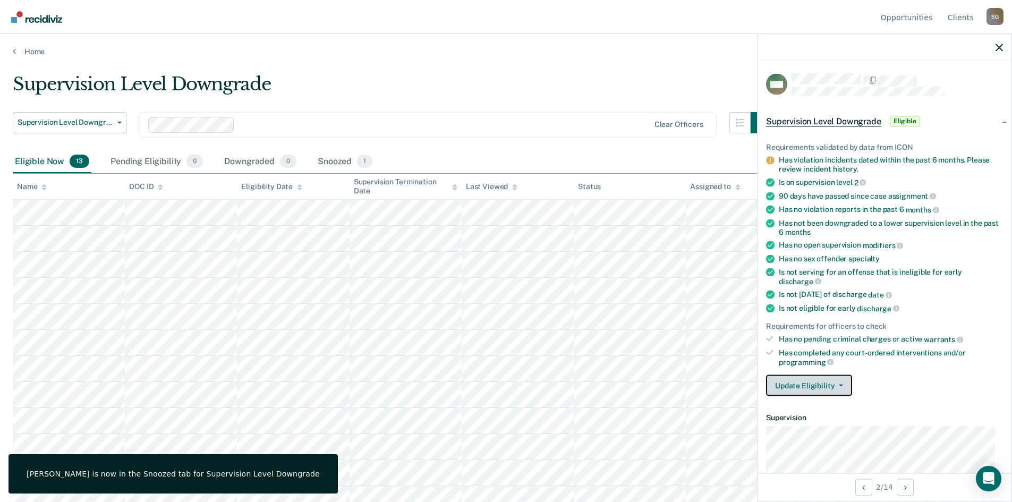
click at [844, 387] on button "Update Eligibility" at bounding box center [809, 385] width 86 height 21
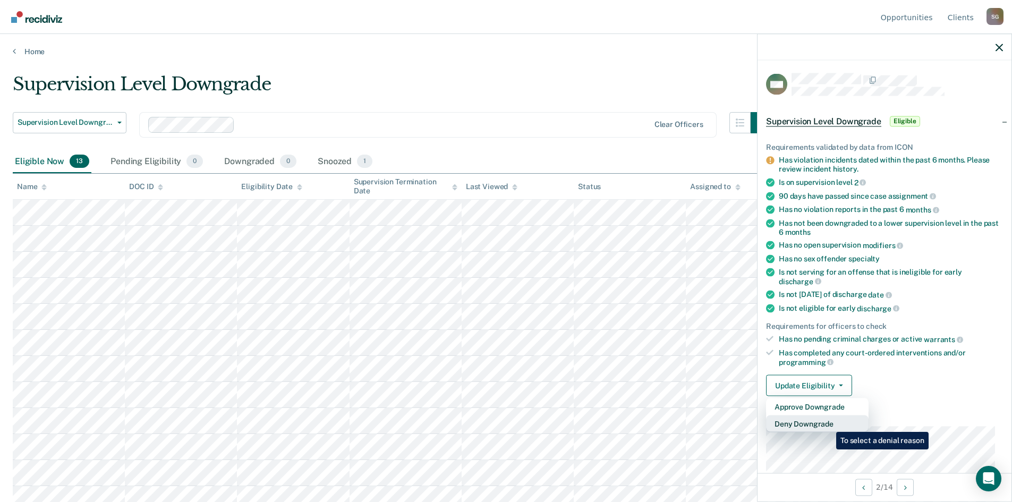
click at [828, 424] on button "Deny Downgrade" at bounding box center [817, 424] width 103 height 17
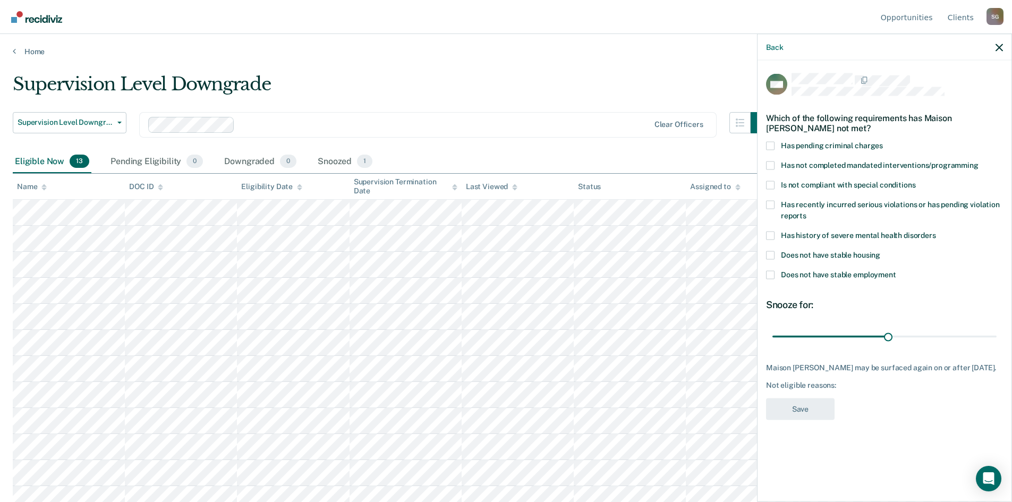
click at [768, 161] on span at bounding box center [770, 165] width 9 height 9
click at [979, 161] on input "Has not completed mandated interventions/programming" at bounding box center [979, 161] width 0 height 0
click at [769, 162] on span at bounding box center [770, 165] width 9 height 9
click at [979, 161] on input "Has not completed mandated interventions/programming" at bounding box center [979, 161] width 0 height 0
click at [769, 185] on span at bounding box center [770, 185] width 9 height 9
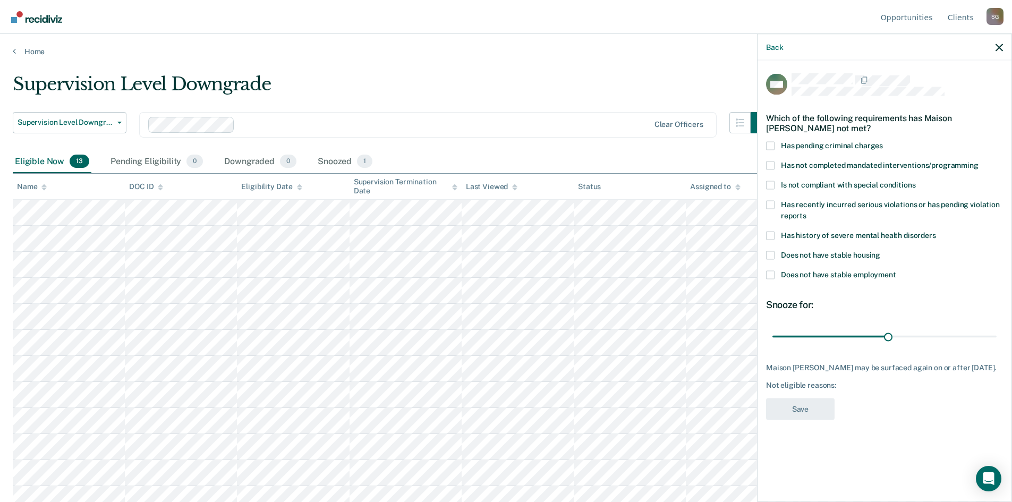
click at [916, 181] on input "Is not compliant with special conditions" at bounding box center [916, 181] width 0 height 0
click at [802, 408] on button "Save" at bounding box center [800, 409] width 69 height 22
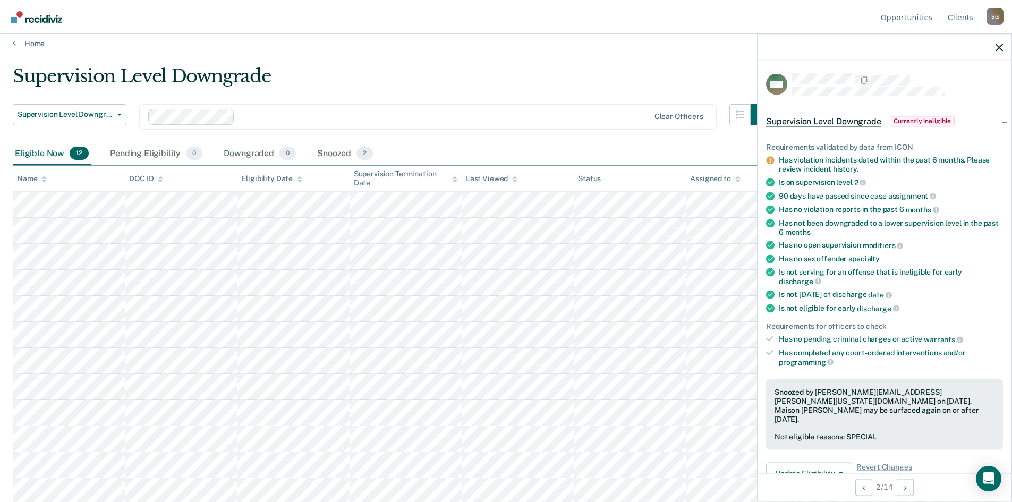
scroll to position [10, 0]
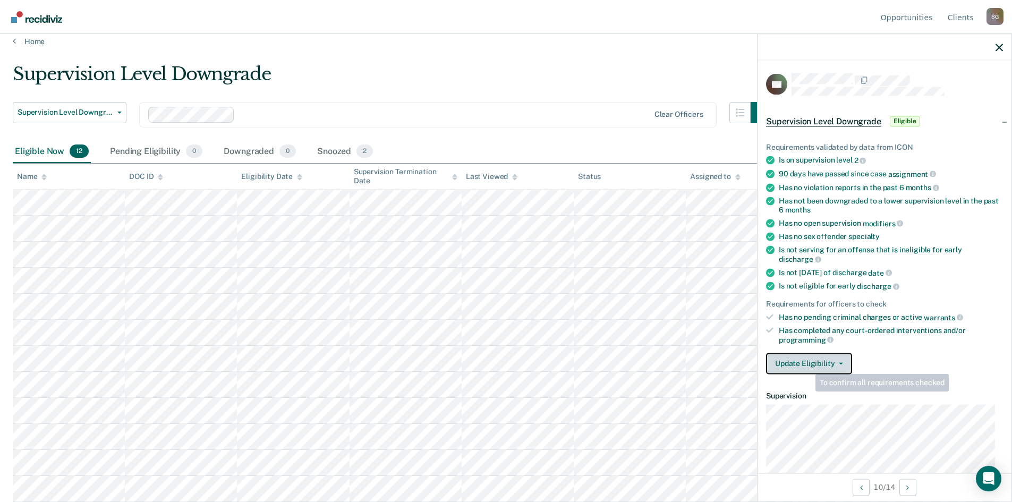
click at [812, 364] on button "Update Eligibility" at bounding box center [809, 363] width 86 height 21
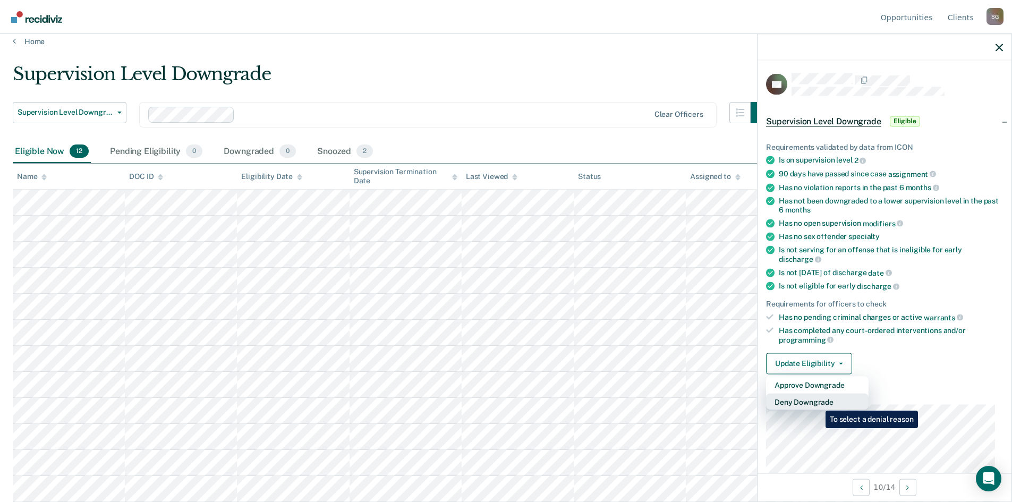
click at [816, 401] on button "Deny Downgrade" at bounding box center [817, 401] width 103 height 17
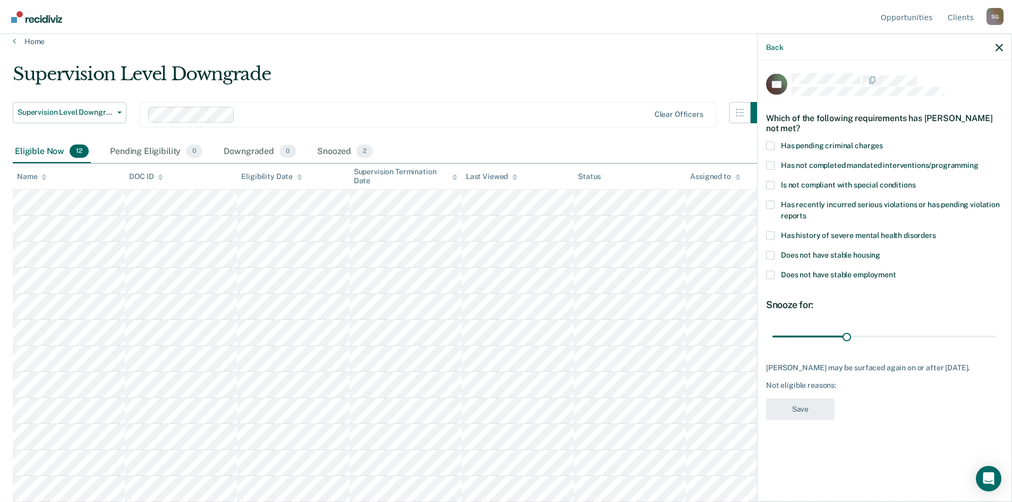
click at [770, 275] on span at bounding box center [770, 274] width 9 height 9
click at [896, 270] on input "Does not have stable employment" at bounding box center [896, 270] width 0 height 0
click at [770, 275] on span at bounding box center [770, 274] width 9 height 9
click at [896, 270] on input "Does not have stable employment" at bounding box center [896, 270] width 0 height 0
click at [767, 252] on span at bounding box center [770, 255] width 9 height 9
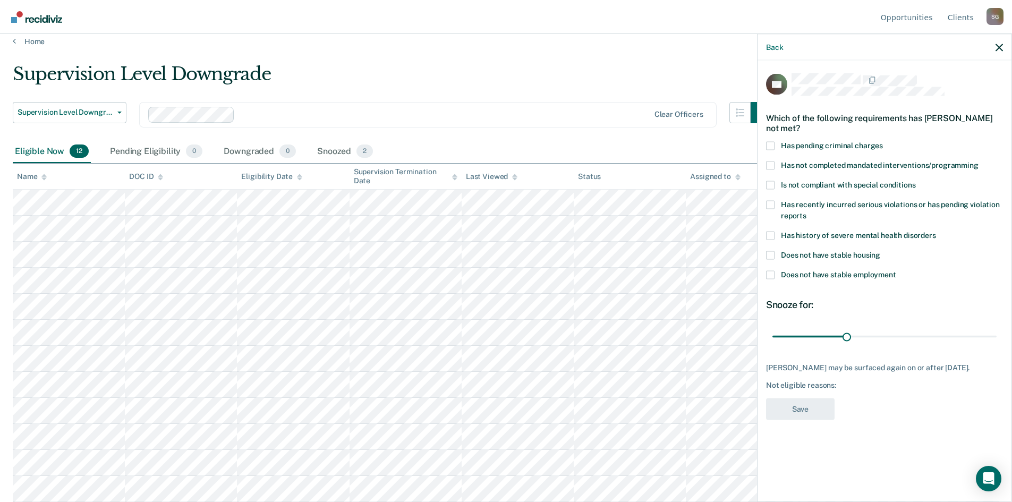
click at [880, 251] on input "Does not have stable housing" at bounding box center [880, 251] width 0 height 0
click at [794, 410] on button "Save" at bounding box center [800, 409] width 69 height 22
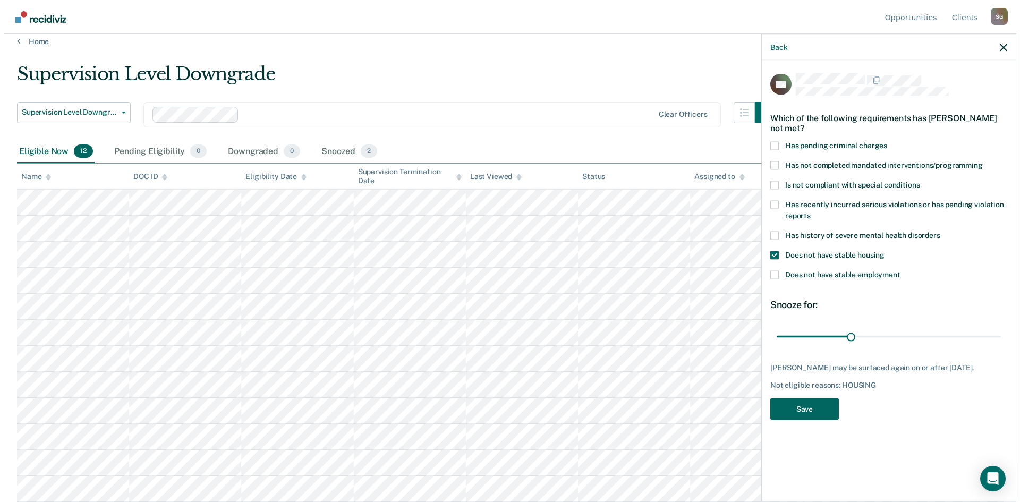
scroll to position [0, 0]
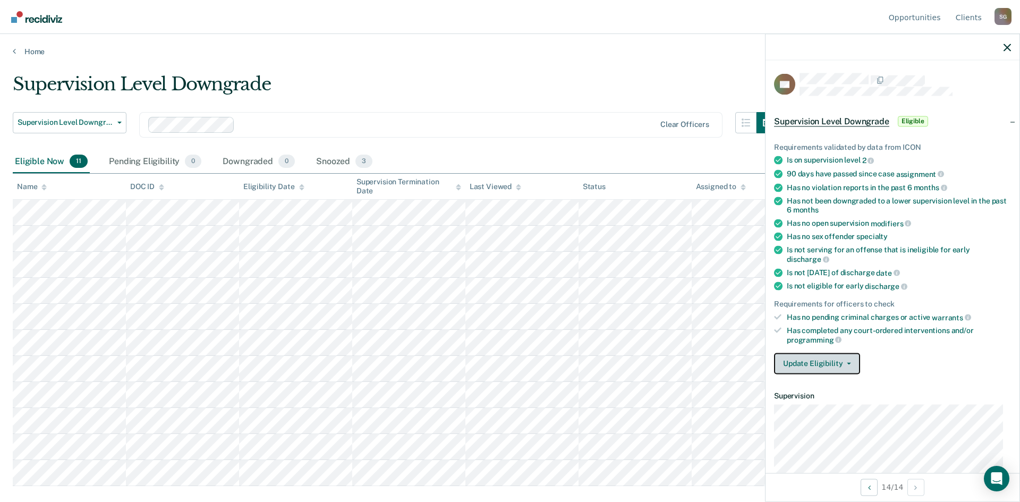
click at [841, 363] on button "Update Eligibility" at bounding box center [817, 363] width 86 height 21
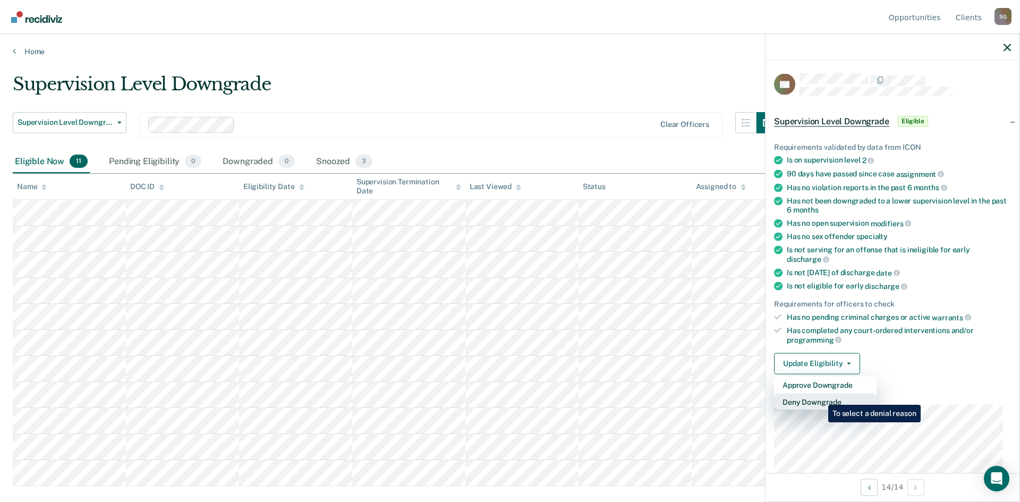
click at [820, 397] on button "Deny Downgrade" at bounding box center [825, 401] width 103 height 17
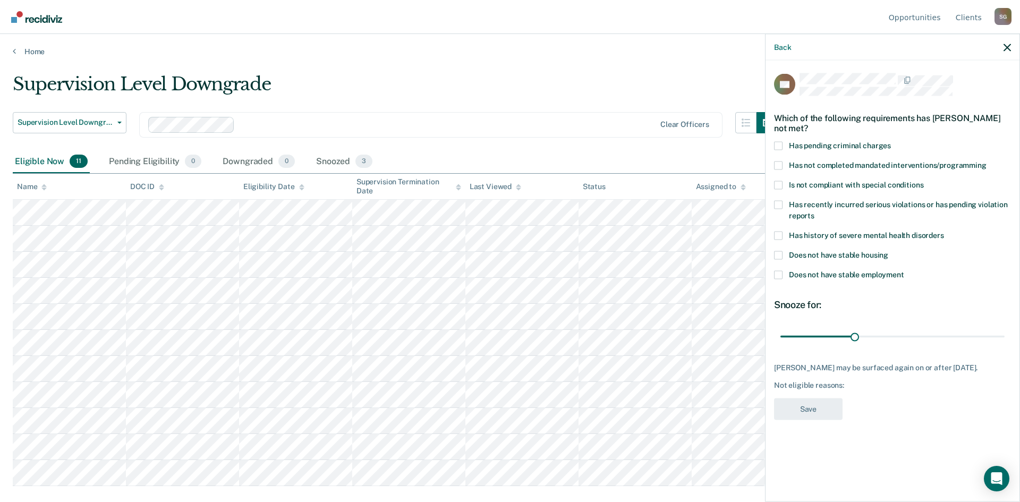
click at [1010, 52] on div "Back" at bounding box center [893, 47] width 254 height 27
click at [1010, 47] on icon "button" at bounding box center [1007, 47] width 7 height 7
